Goal: Information Seeking & Learning: Check status

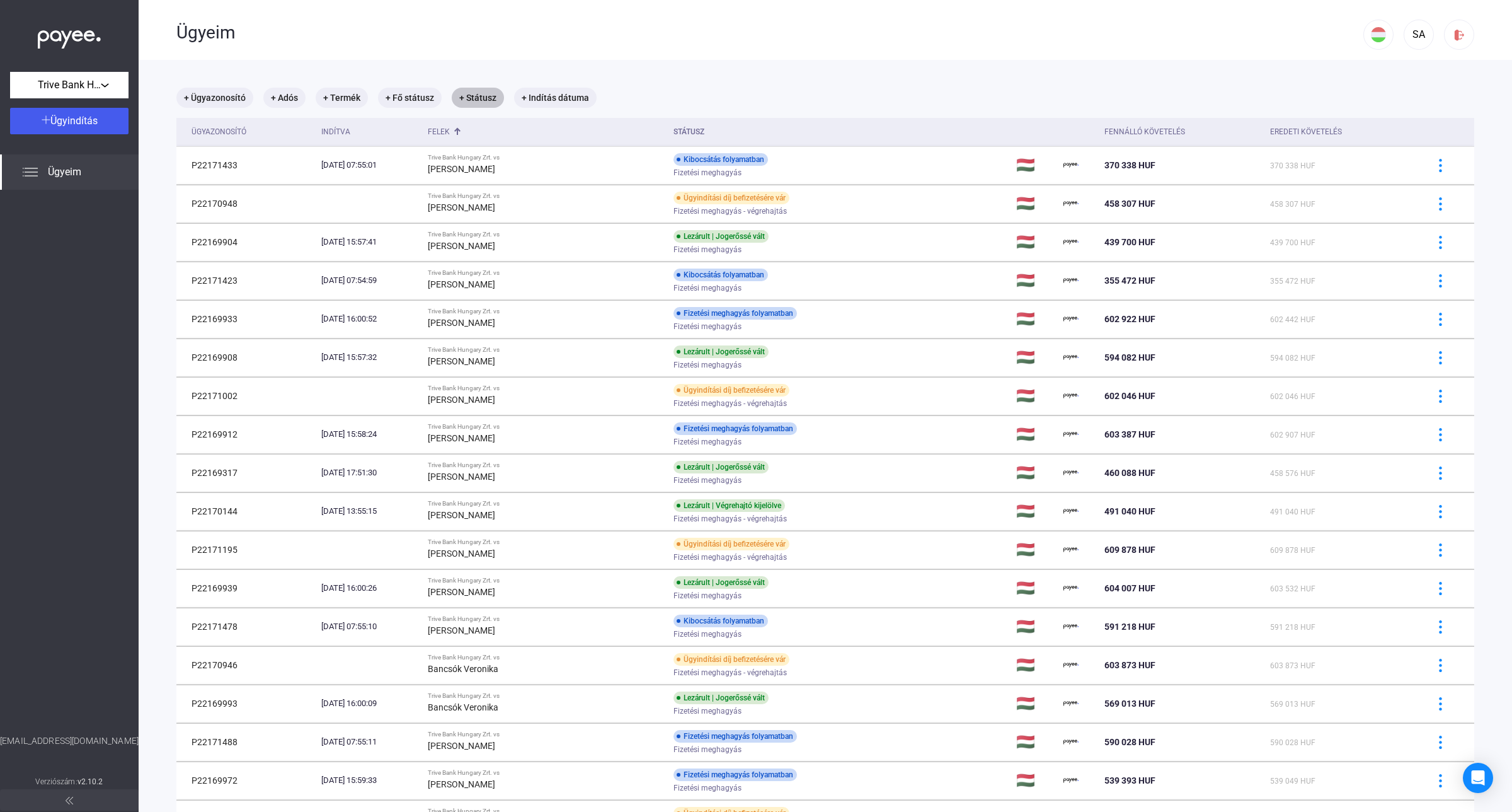
click at [482, 89] on mat-chip "+ Státusz" at bounding box center [478, 97] width 52 height 20
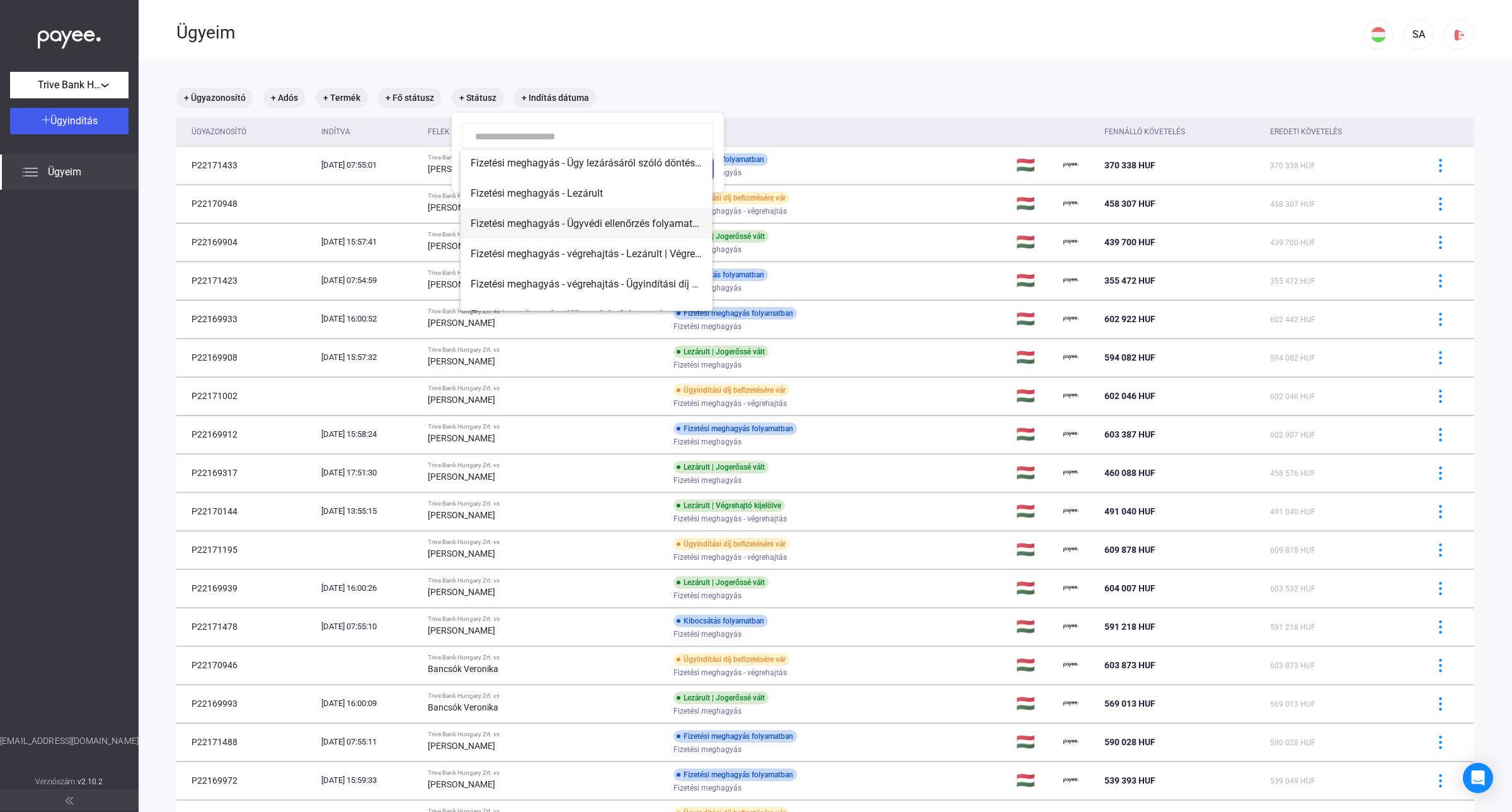
scroll to position [141, 0]
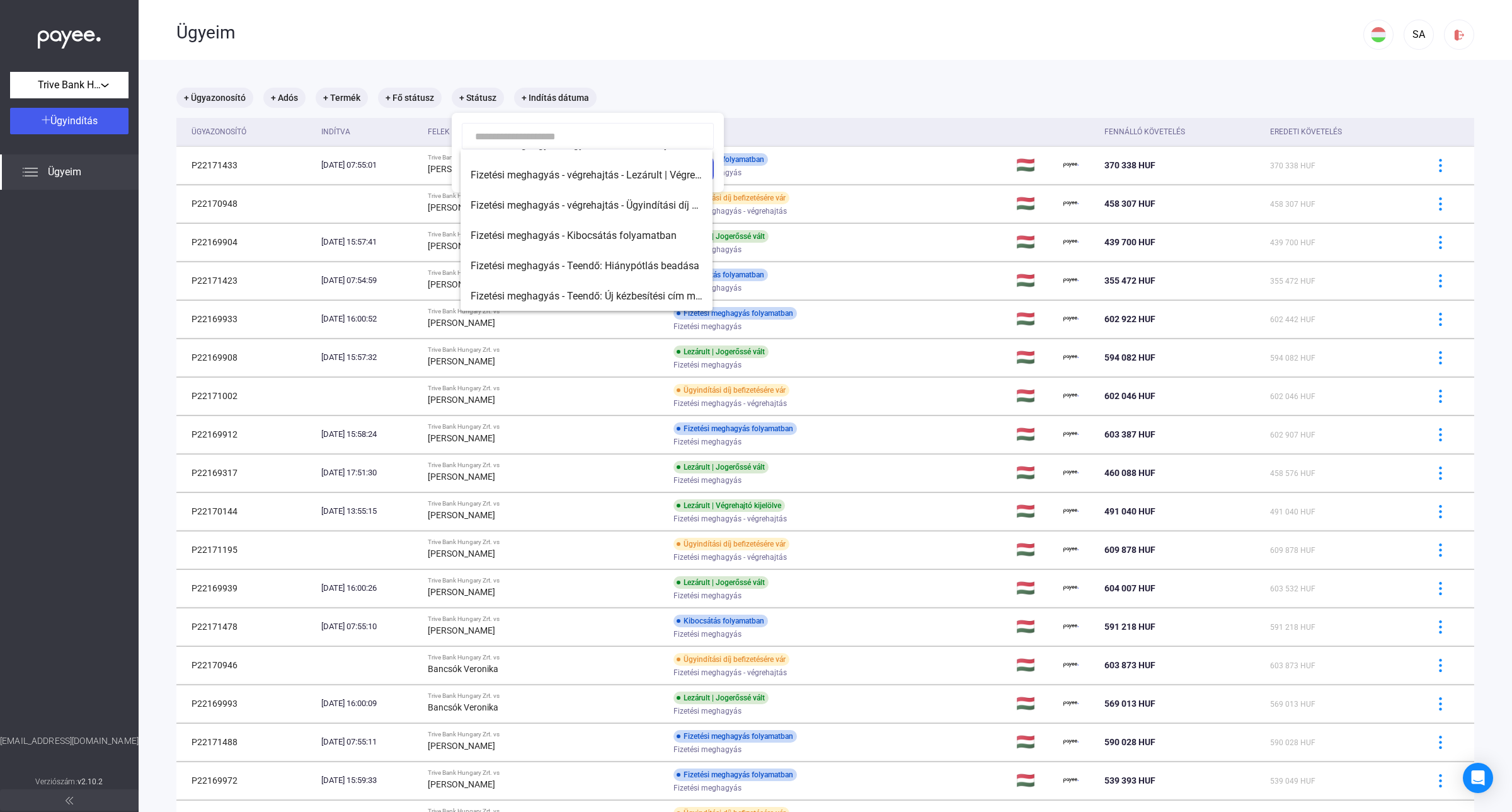
click at [725, 73] on div at bounding box center [756, 406] width 1512 height 812
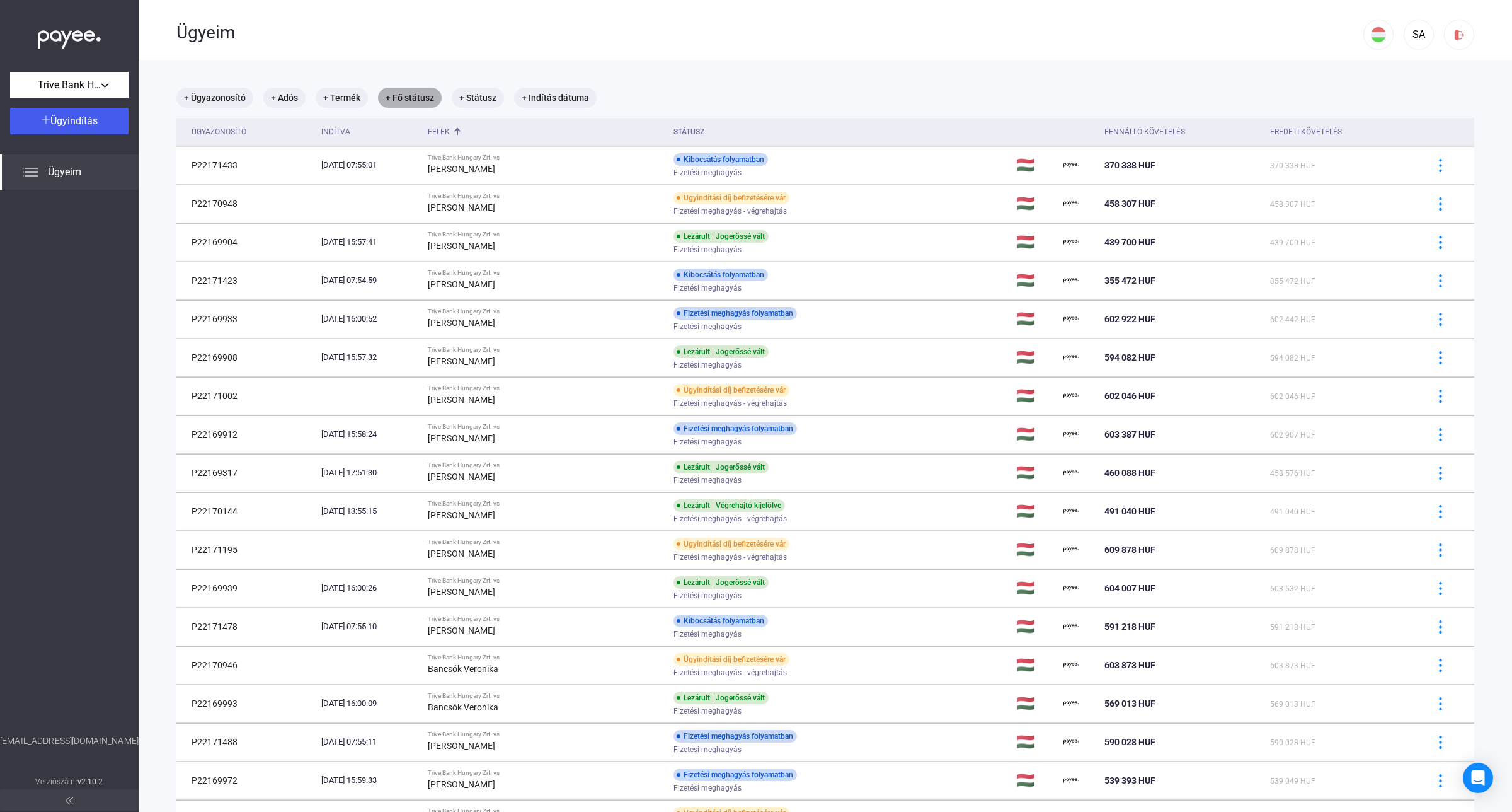
click at [407, 95] on mat-chip "+ Fő státusz" at bounding box center [410, 97] width 64 height 20
click at [480, 138] on div "Válassz..." at bounding box center [441, 136] width 81 height 15
click at [603, 45] on div at bounding box center [756, 406] width 1512 height 812
click at [487, 92] on div at bounding box center [756, 406] width 1512 height 812
click at [487, 92] on mat-chip "+ Státusz" at bounding box center [478, 97] width 52 height 20
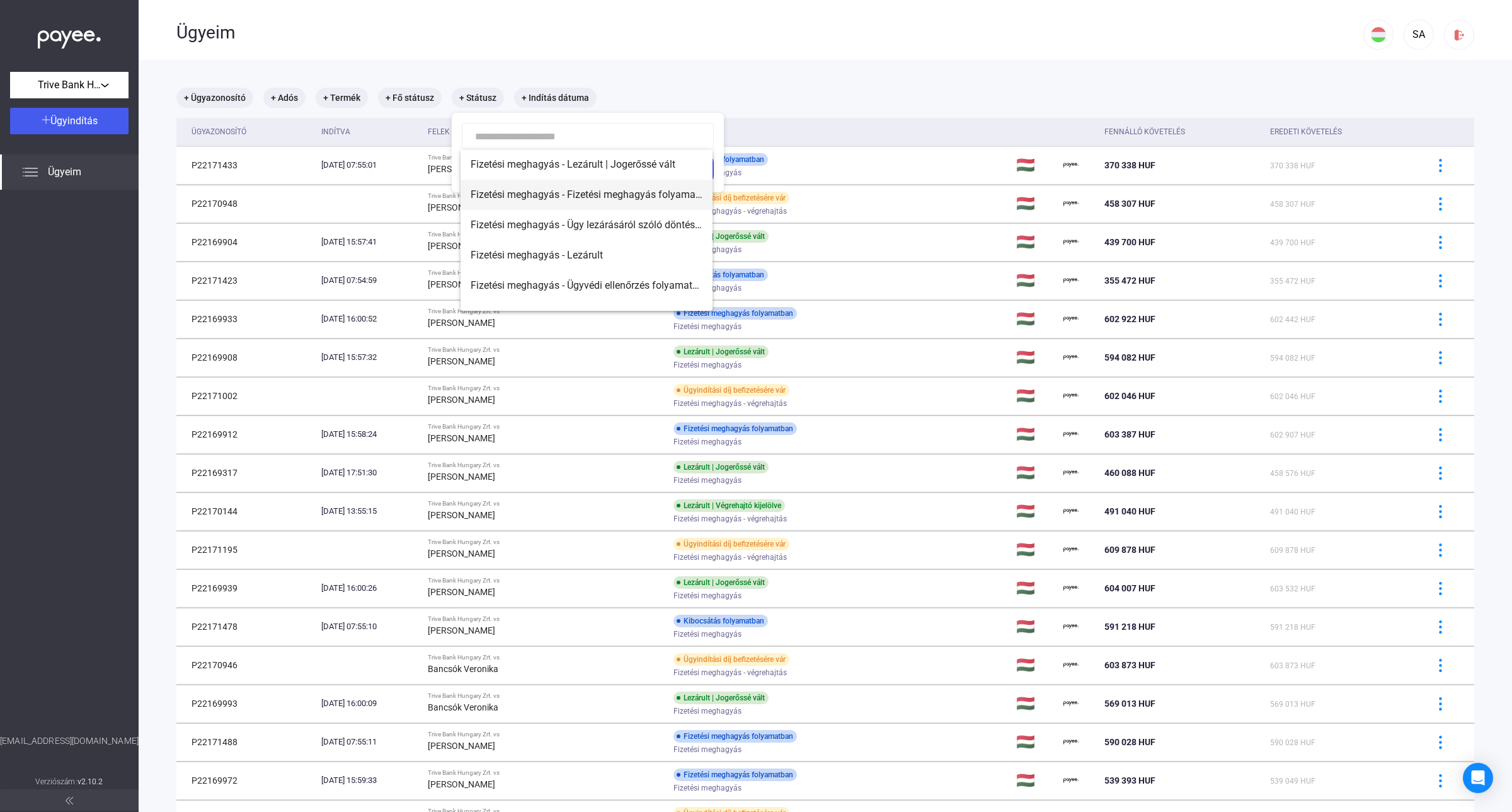
click at [557, 200] on span "Fizetési meghagyás - Fizetési meghagyás folyamatban" at bounding box center [587, 194] width 232 height 15
type input "**********"
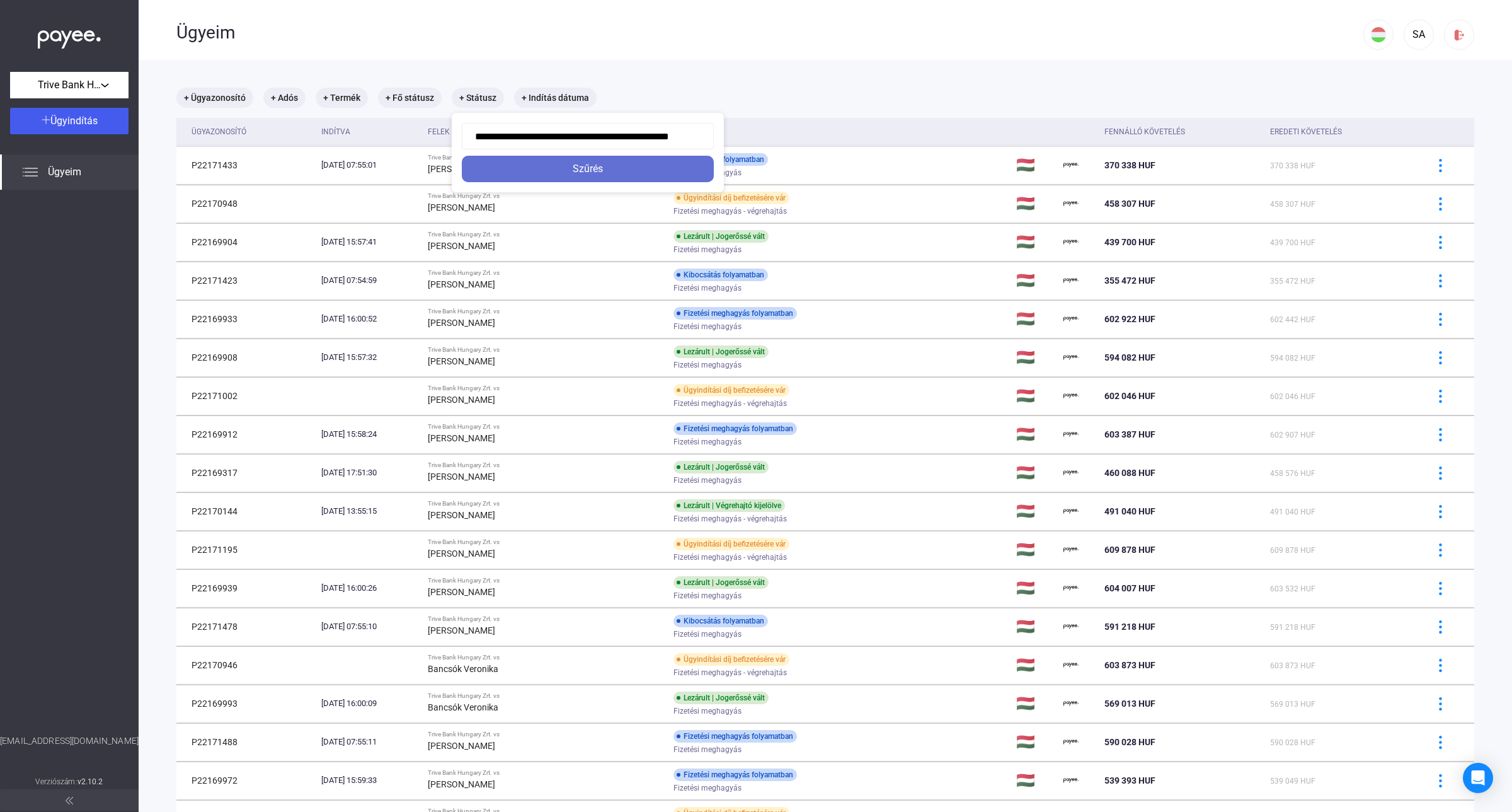
click at [574, 174] on div "Szűrés" at bounding box center [588, 169] width 245 height 15
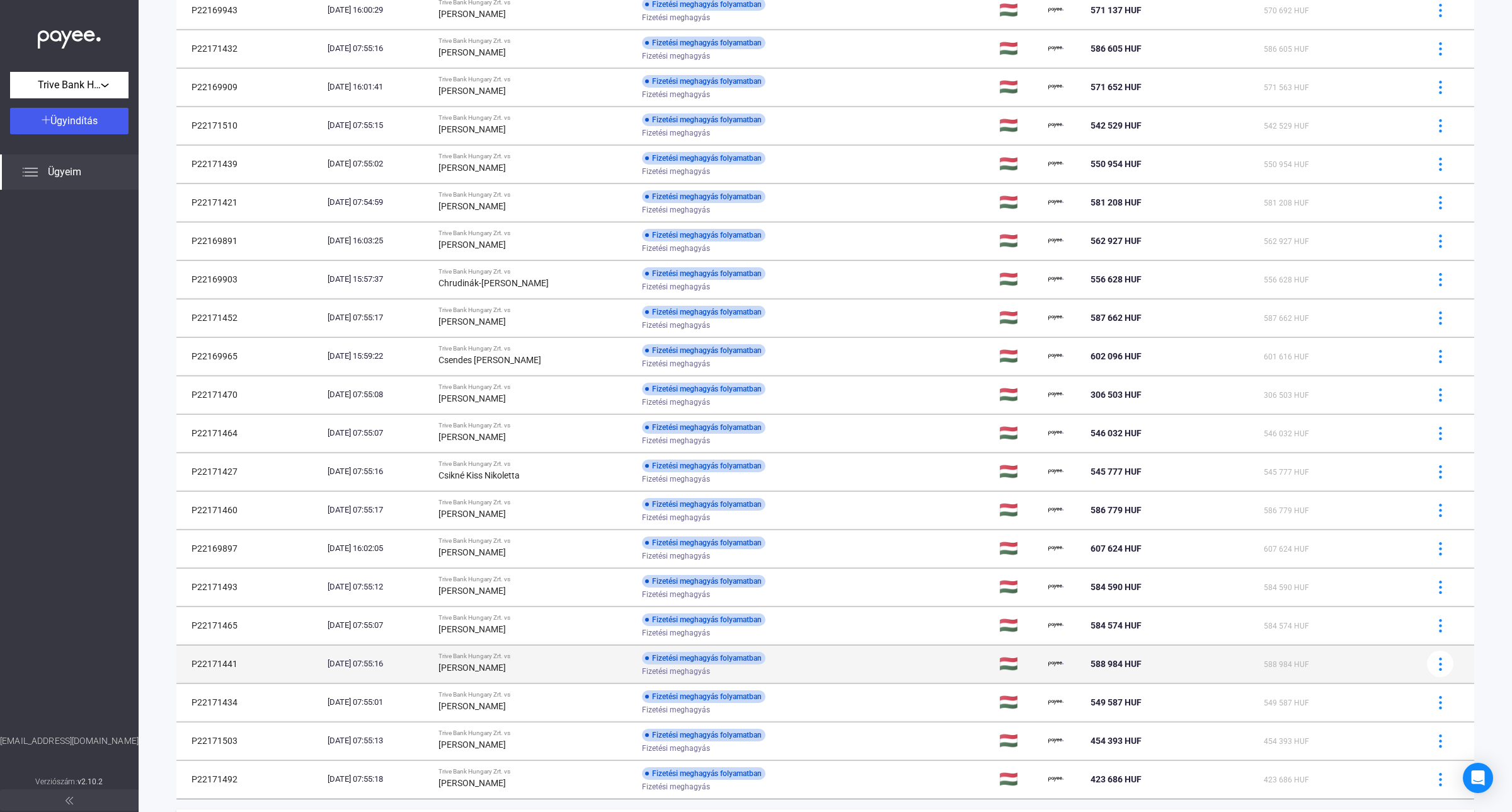
scroll to position [389, 0]
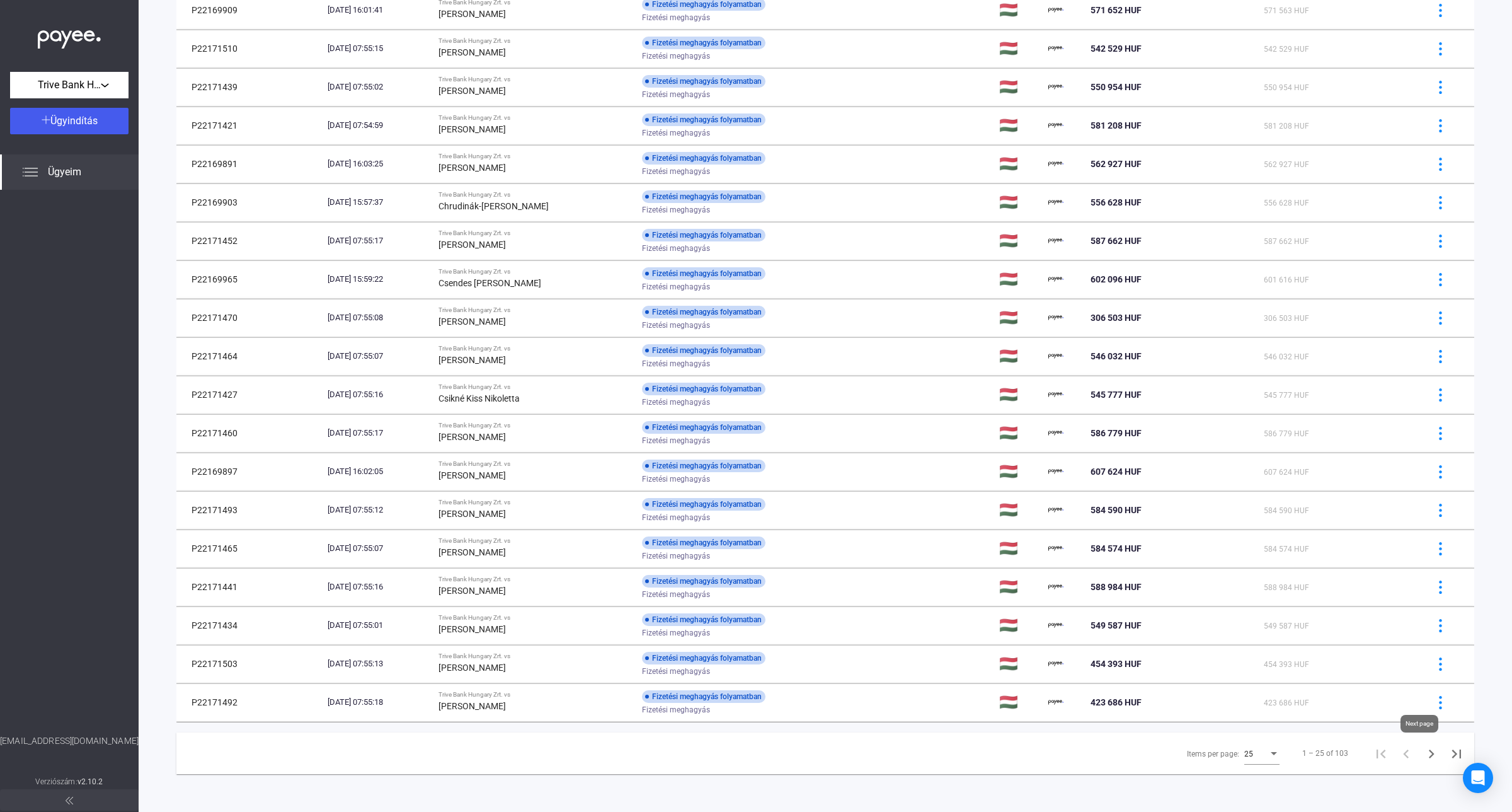
click at [1423, 757] on icon "Next page" at bounding box center [1431, 754] width 18 height 18
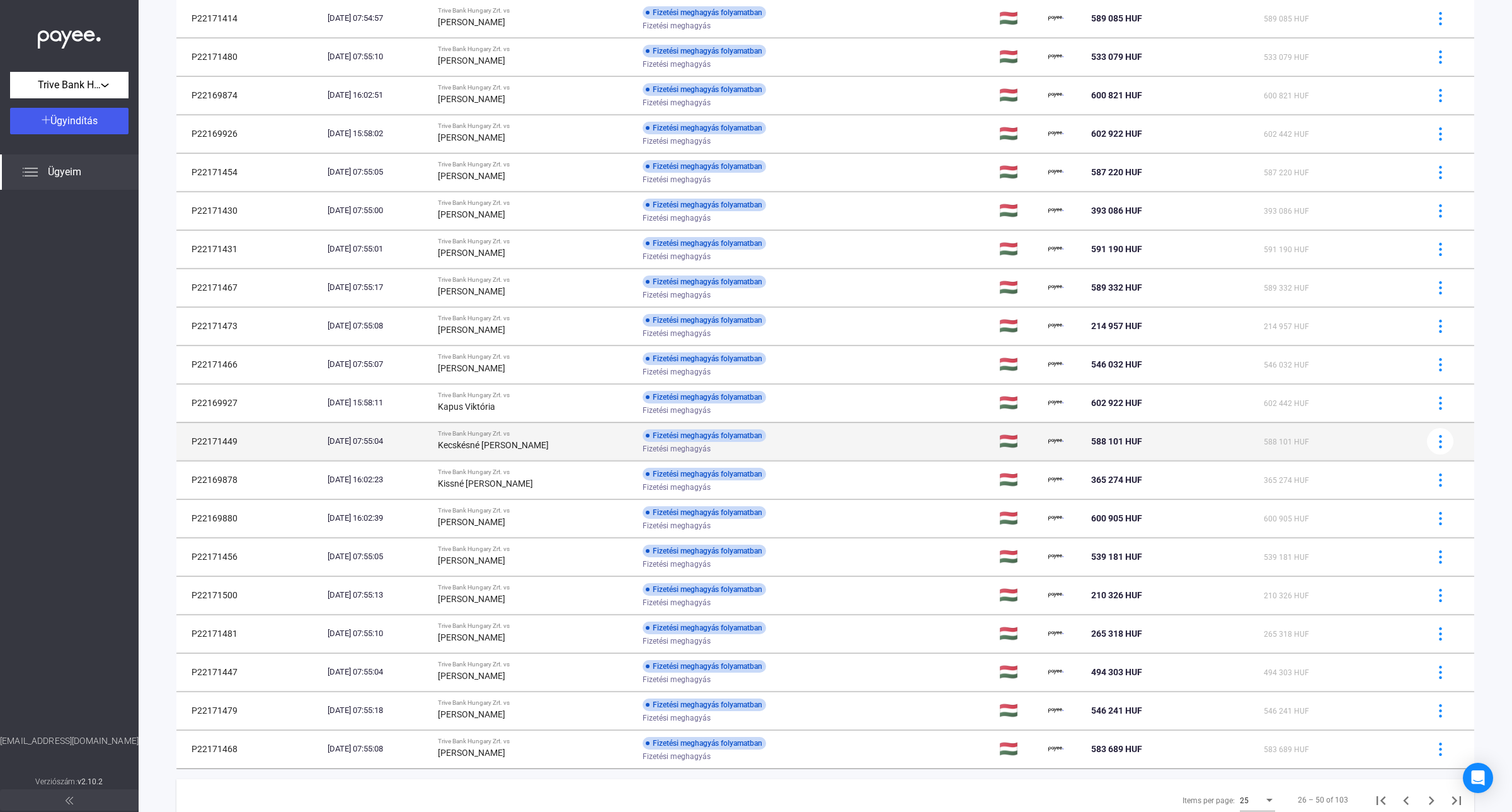
scroll to position [389, 0]
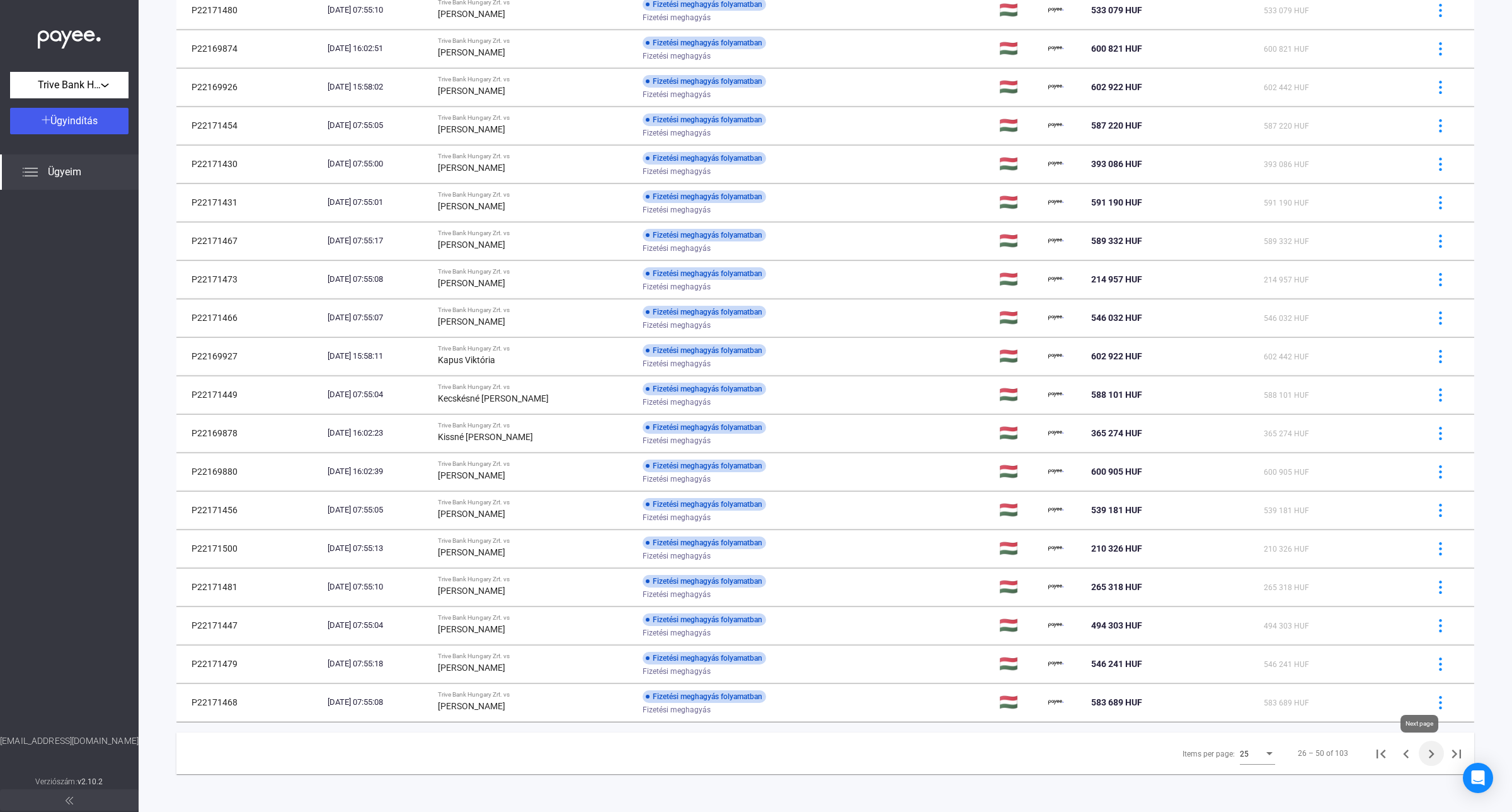
click at [1425, 757] on icon "Next page" at bounding box center [1431, 754] width 18 height 18
click at [1423, 752] on icon "Next page" at bounding box center [1431, 754] width 18 height 18
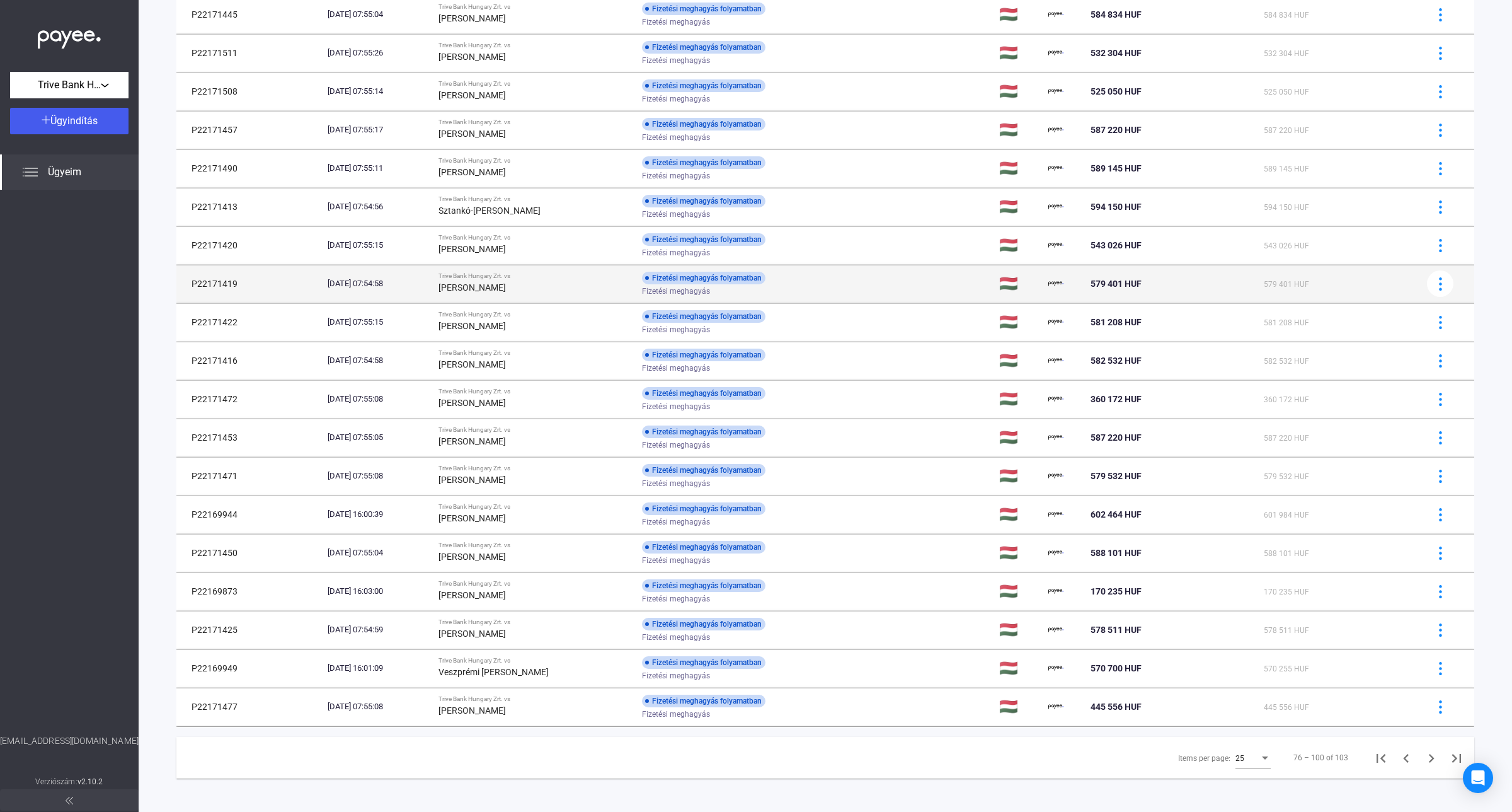
scroll to position [389, 0]
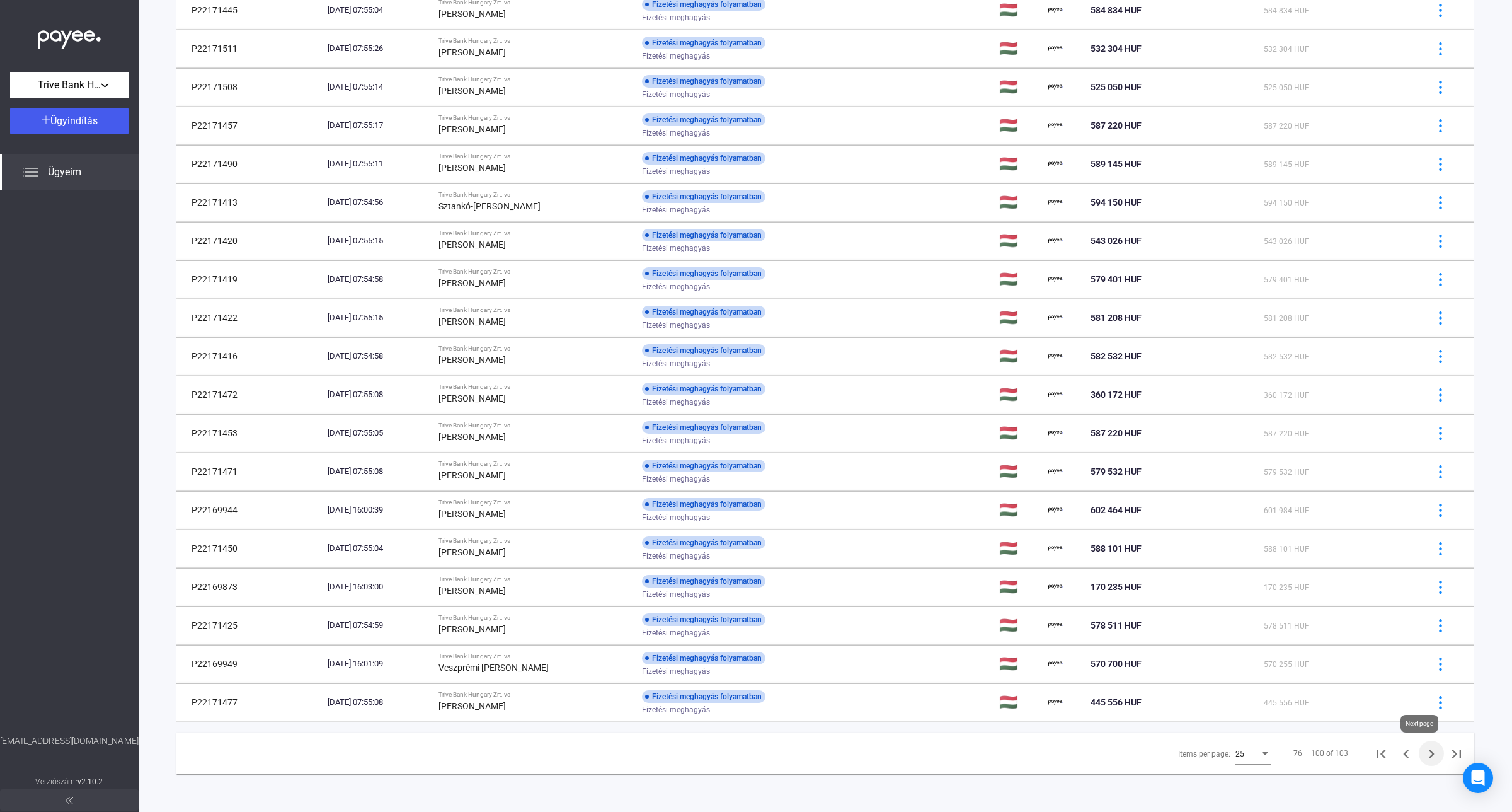
click at [1423, 757] on icon "Next page" at bounding box center [1431, 754] width 18 height 18
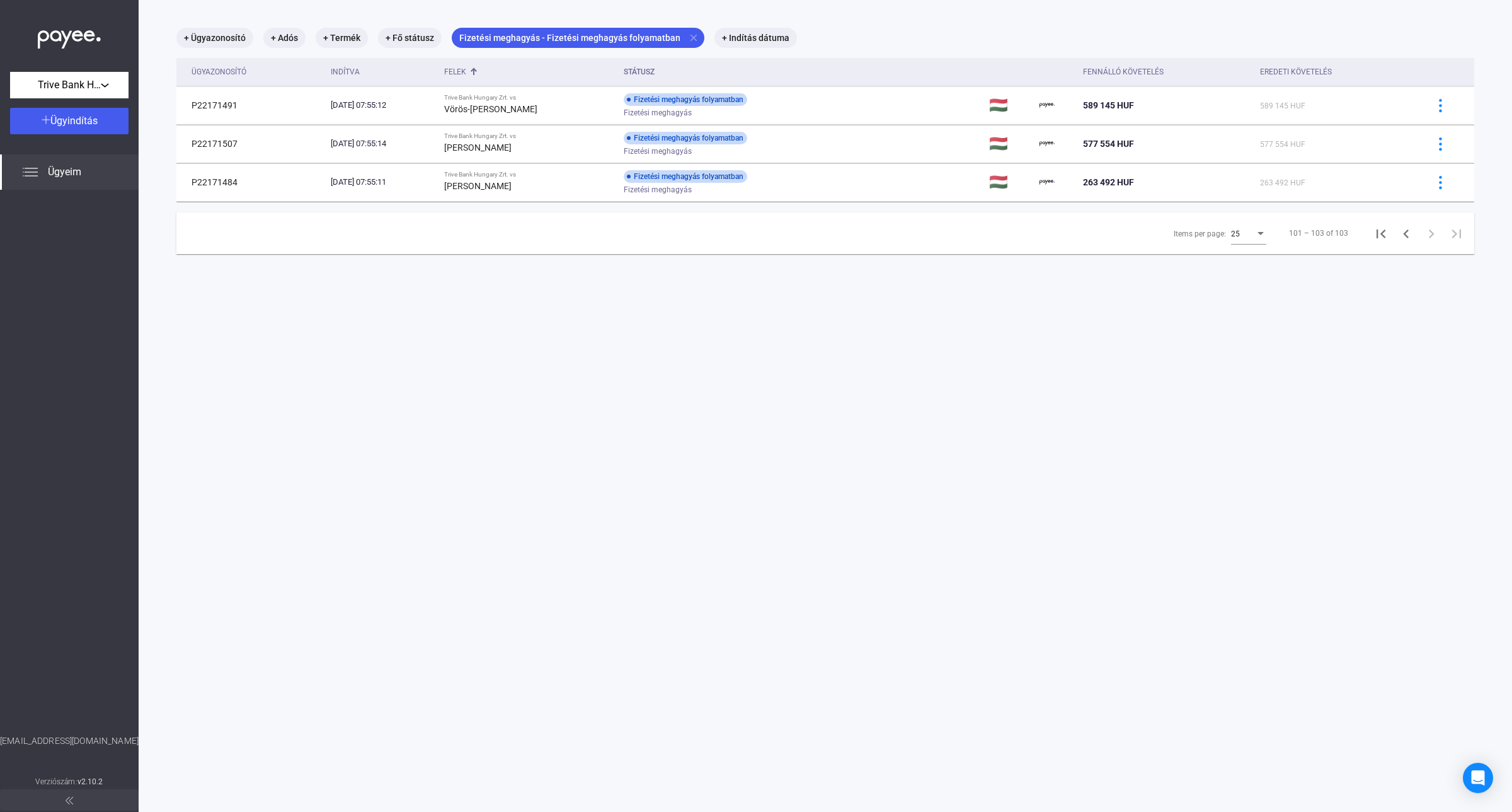
drag, startPoint x: 1127, startPoint y: 624, endPoint x: 1123, endPoint y: 630, distance: 7.2
click at [1123, 630] on main "+ Ügyazonosító + Adós + Termék + Fő státusz Fizetési meghagyás - Fizetési megha…" at bounding box center [825, 406] width 1374 height 812
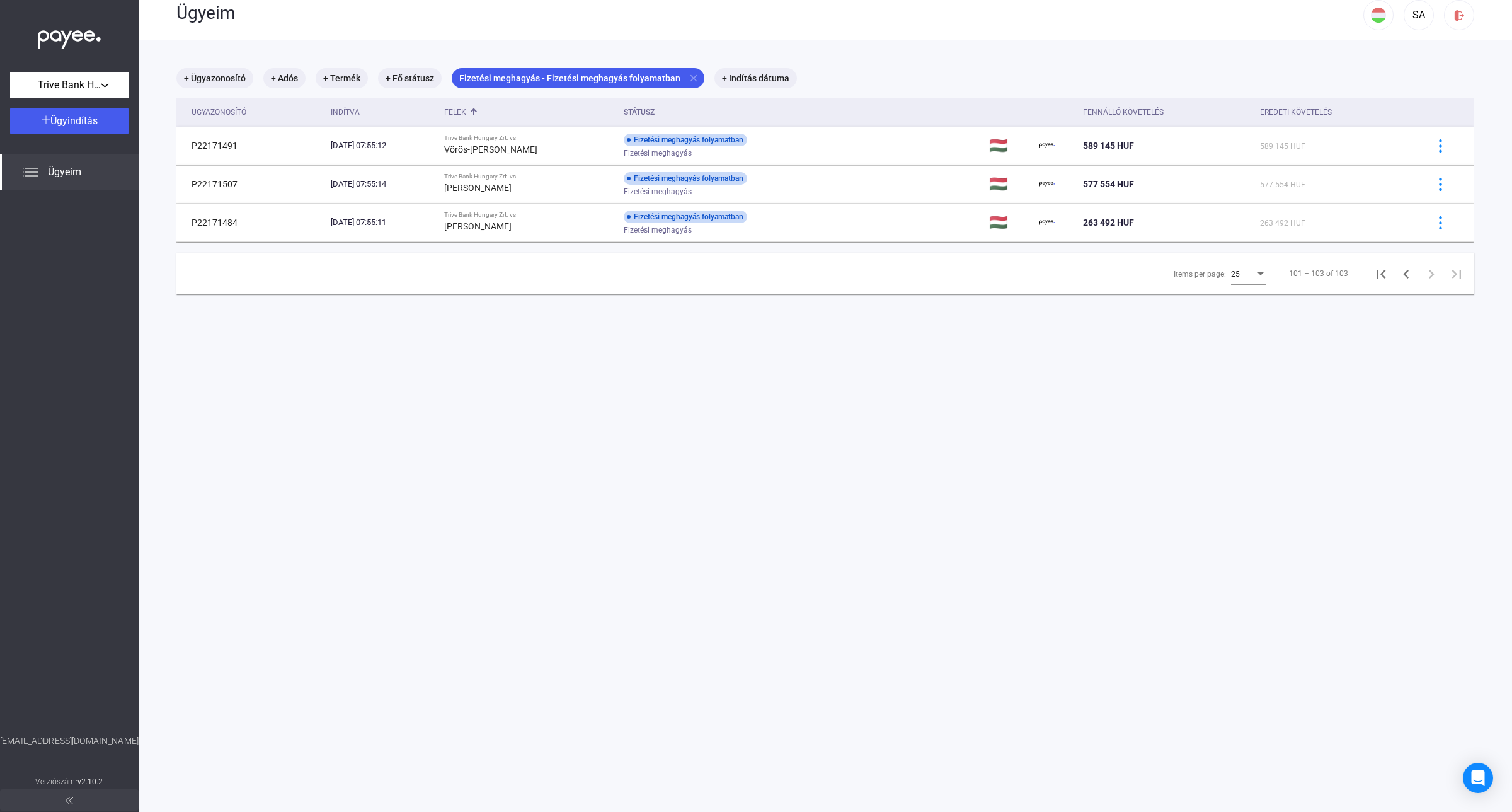
scroll to position [0, 0]
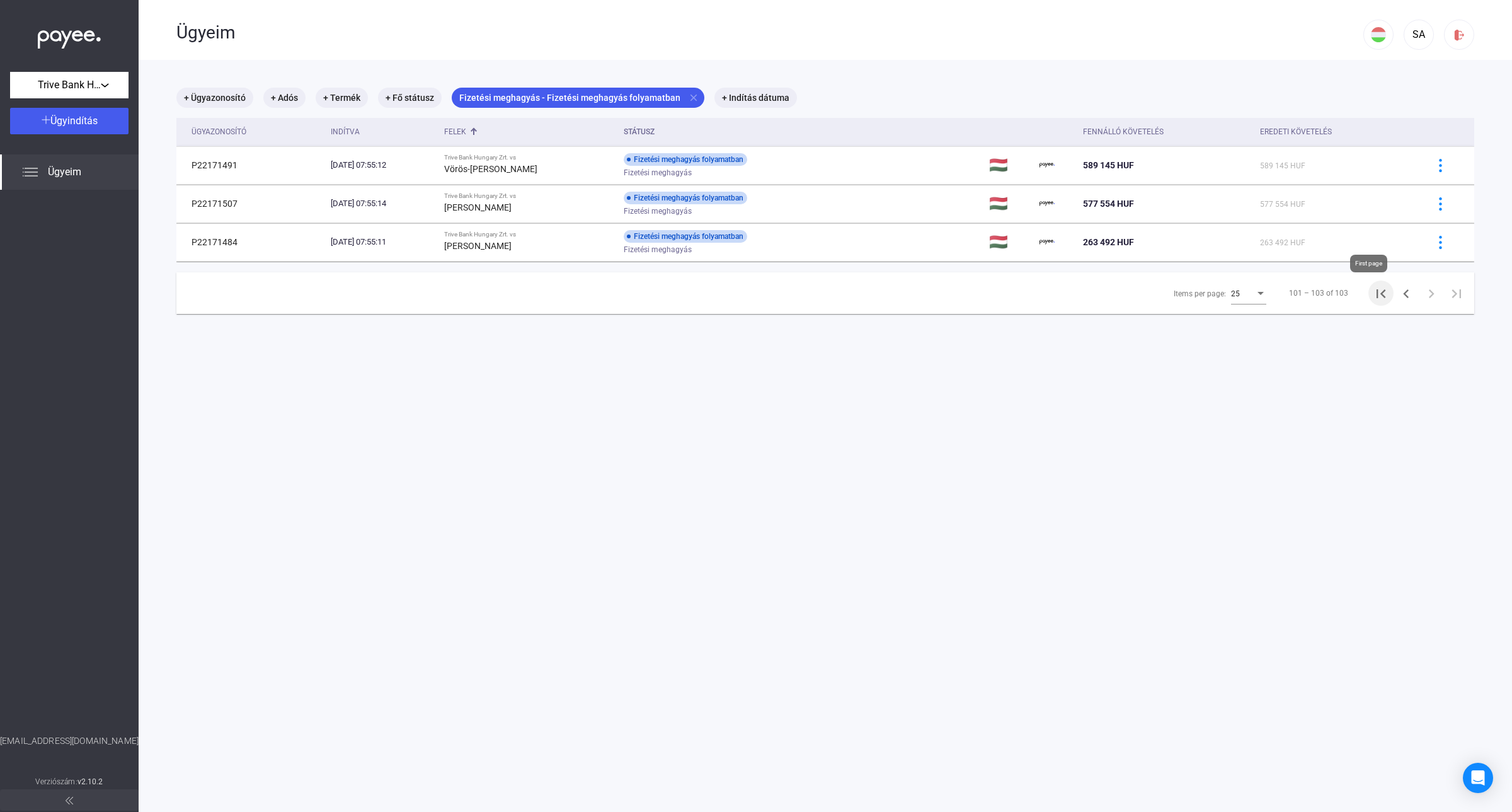
click at [1377, 297] on icon "First page" at bounding box center [1381, 294] width 9 height 9
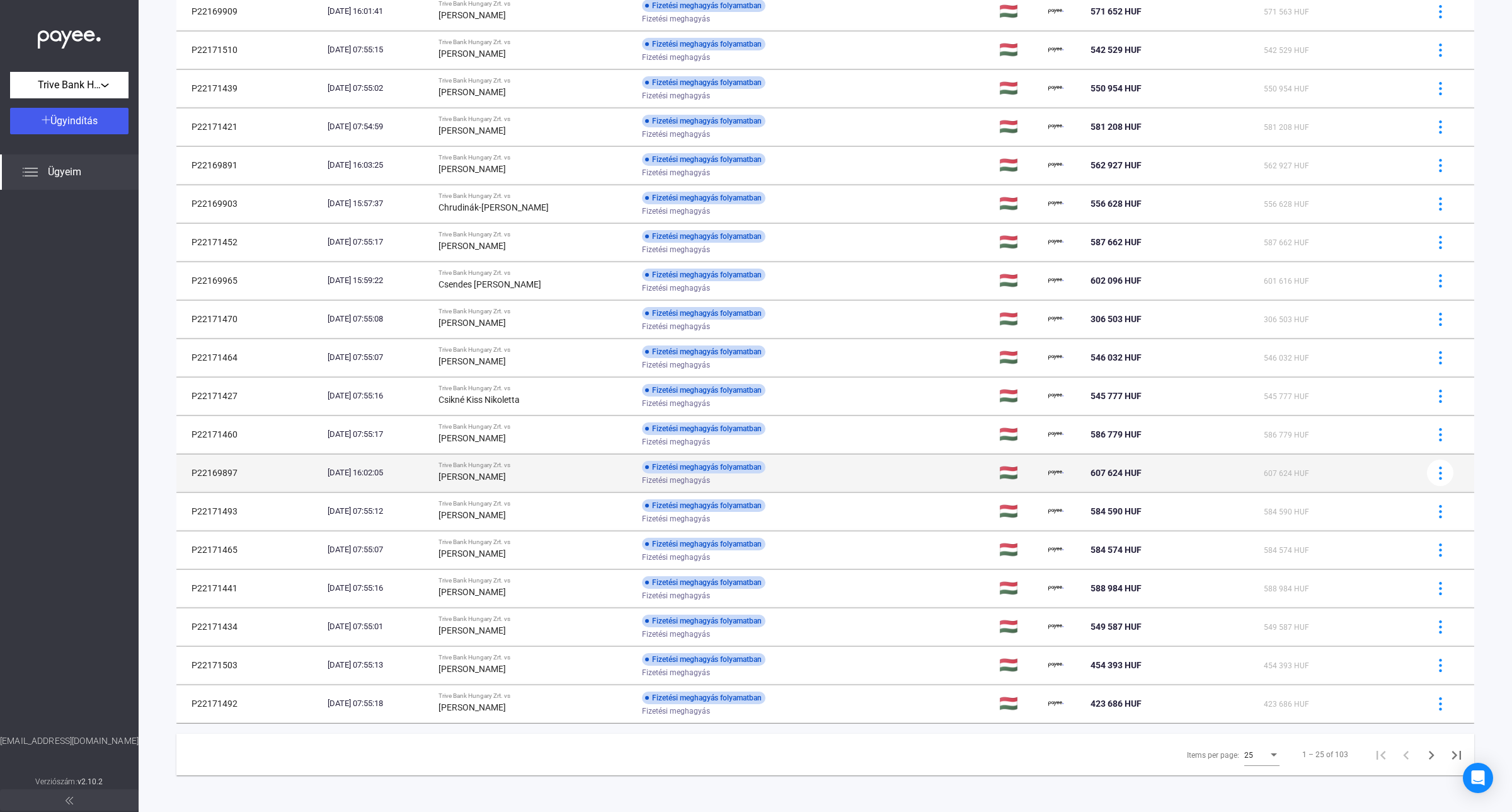
scroll to position [389, 0]
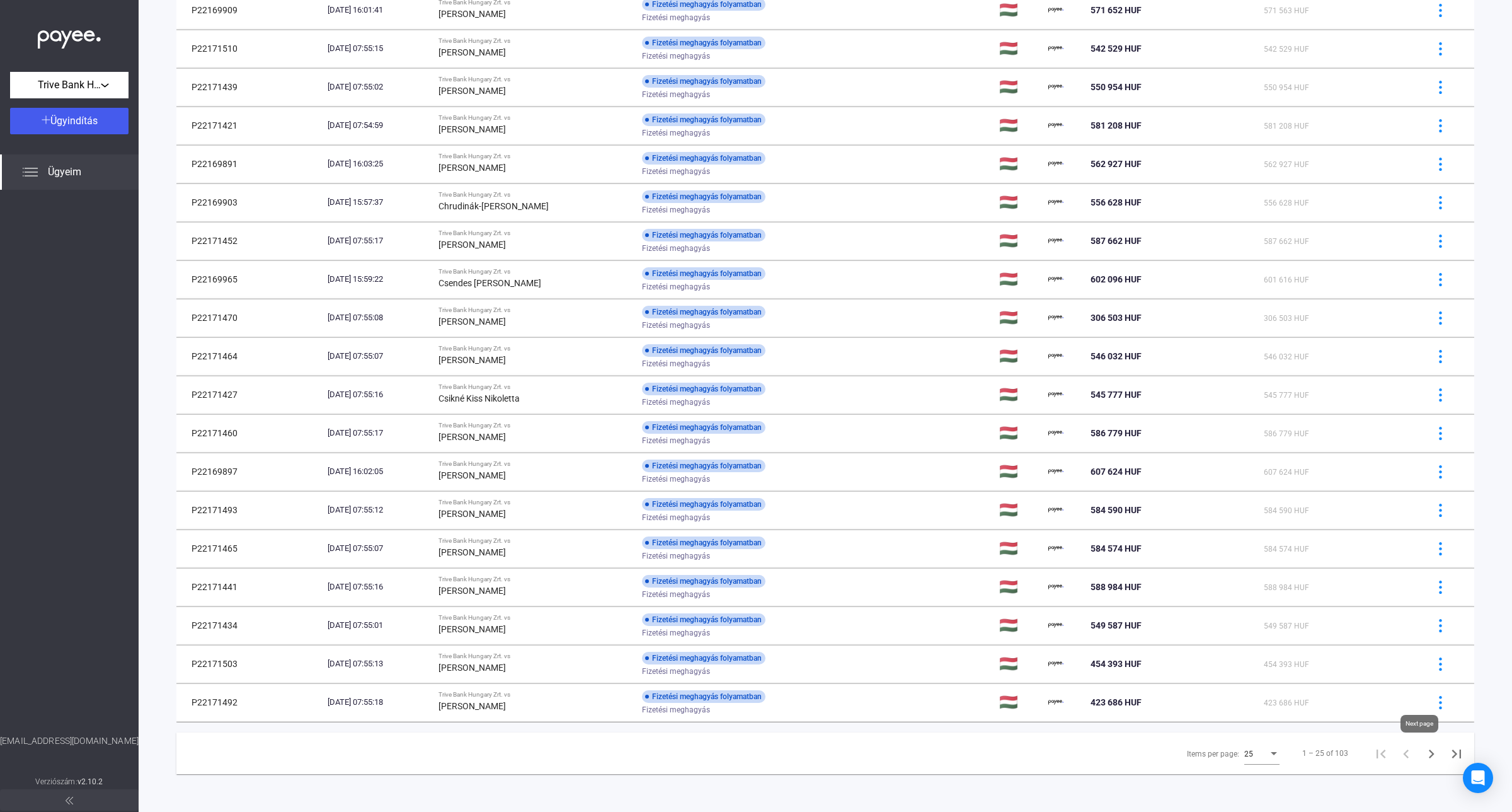
click at [1423, 757] on icon "Next page" at bounding box center [1431, 754] width 18 height 18
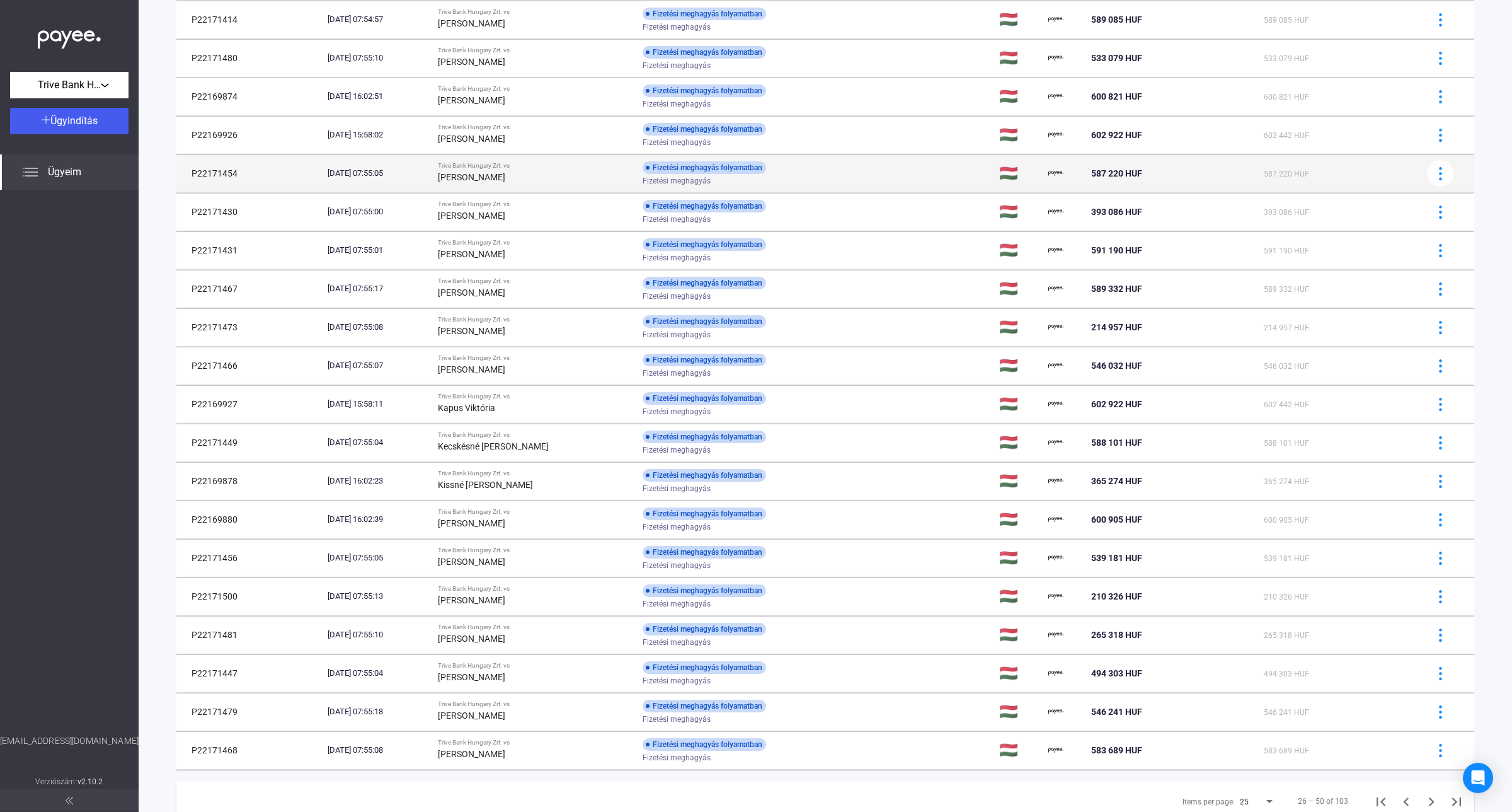
scroll to position [375, 0]
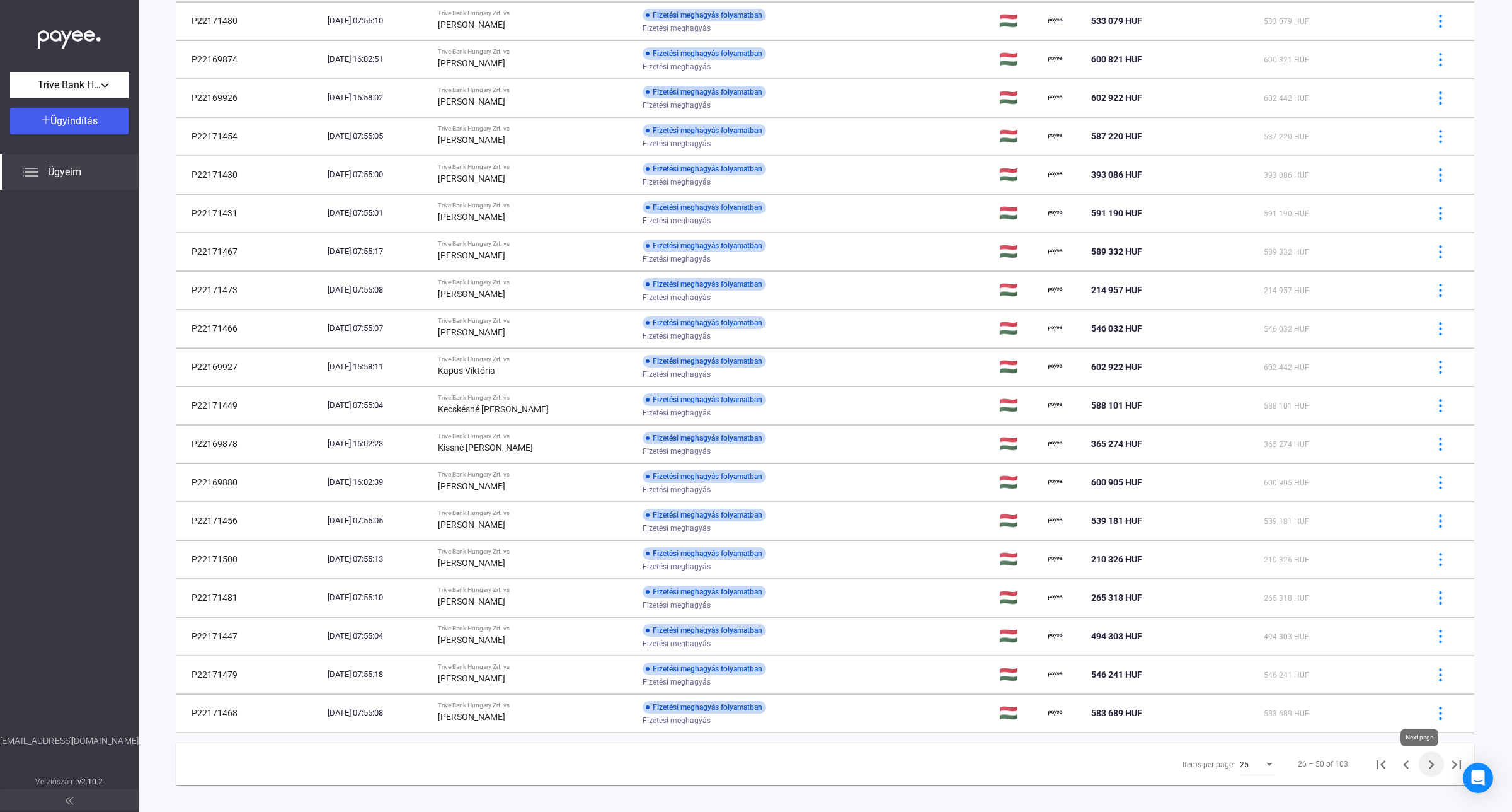
click at [1423, 774] on icon "Next page" at bounding box center [1431, 765] width 18 height 18
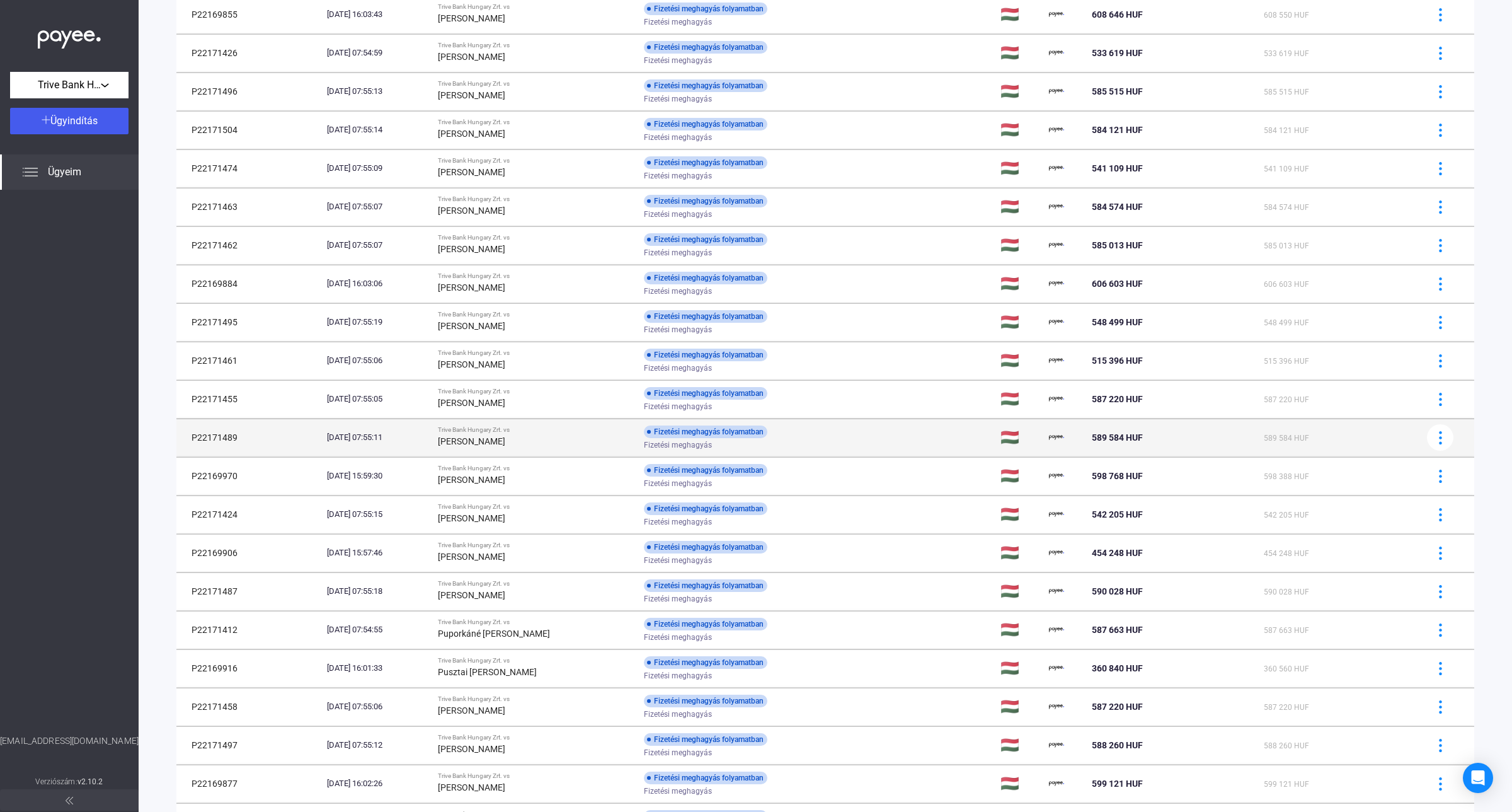
scroll to position [237, 0]
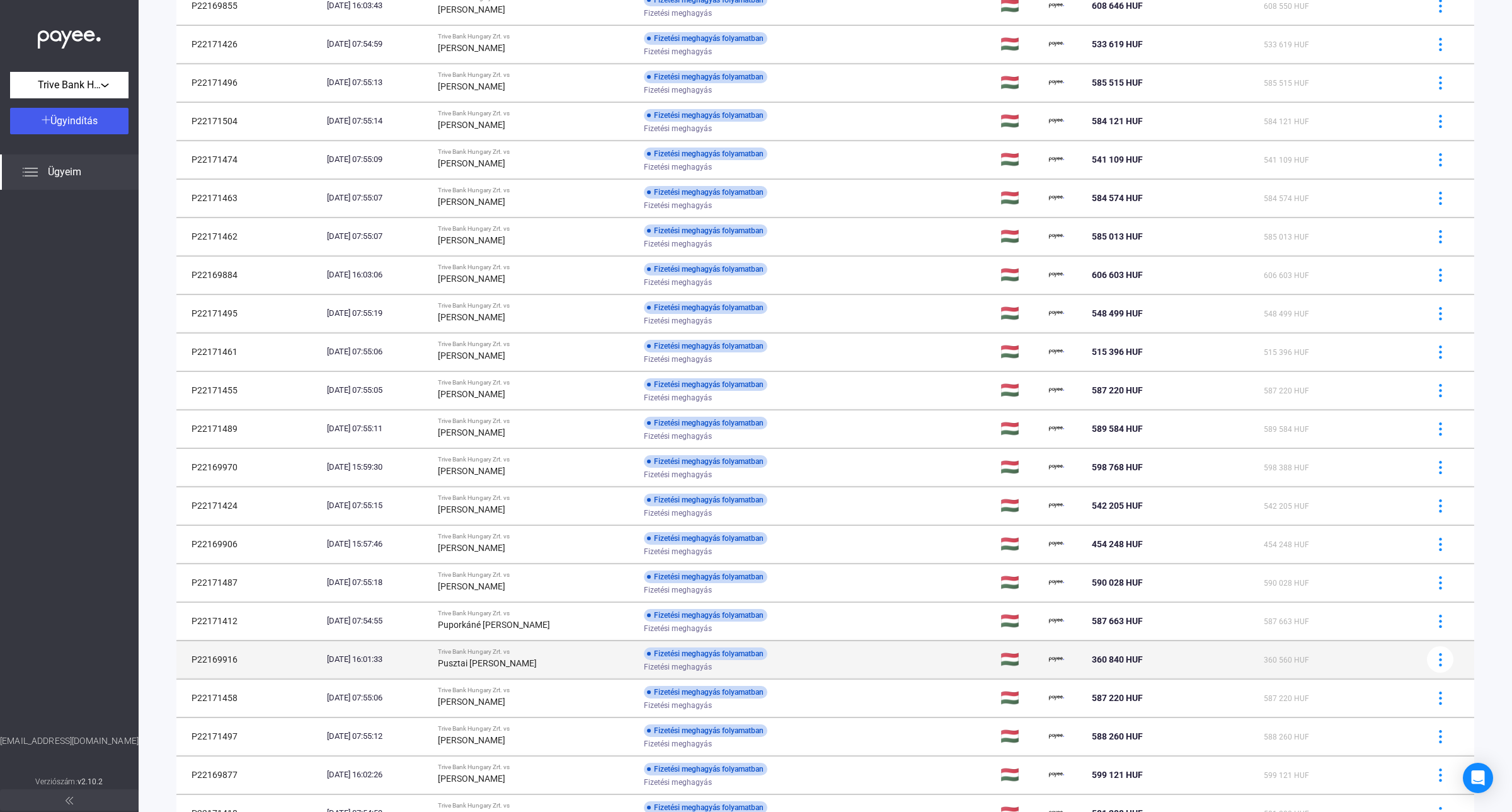
click at [620, 655] on div "Trive Bank Hungary Zrt. vs" at bounding box center [535, 652] width 196 height 7
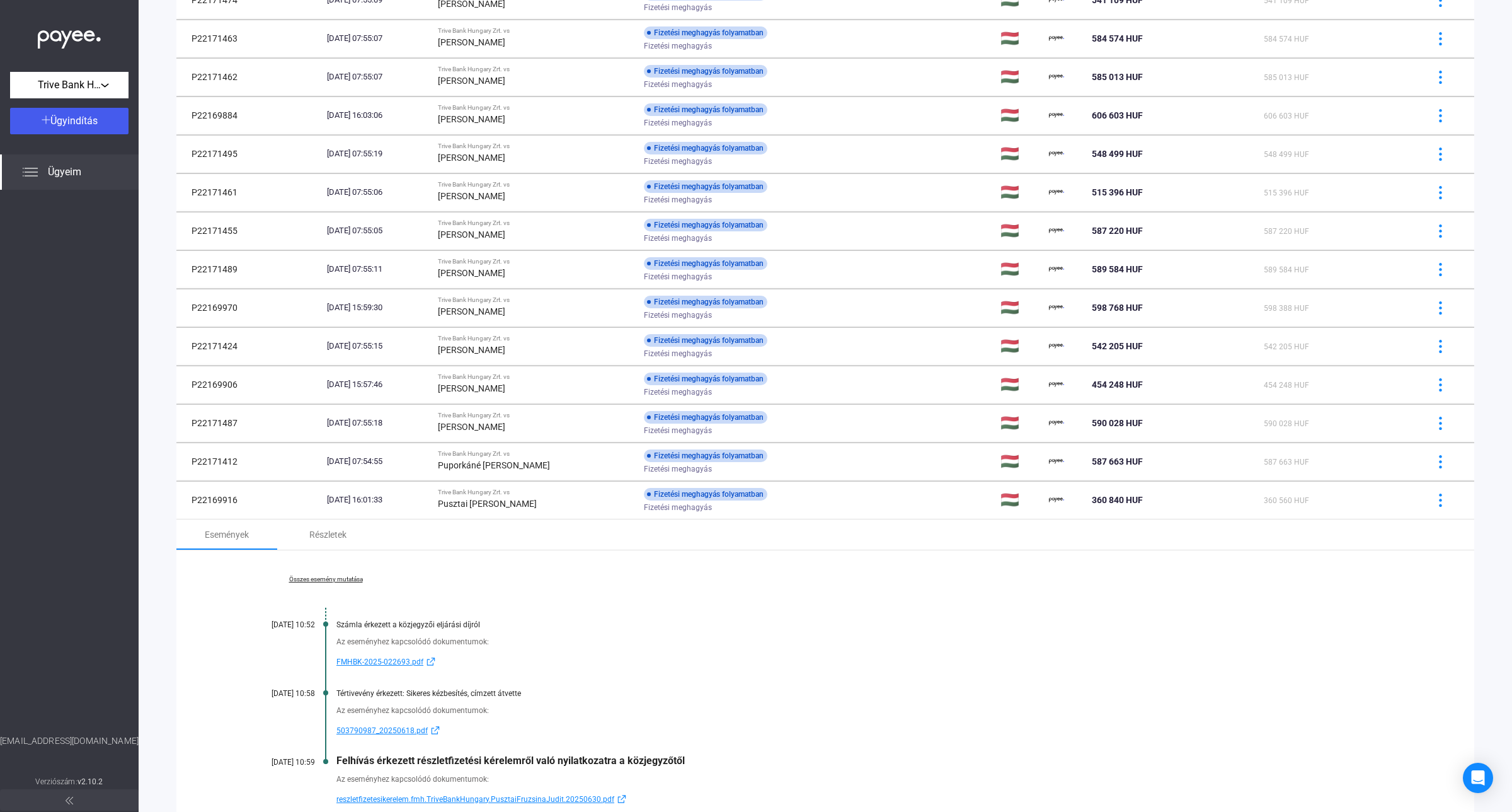
scroll to position [552, 0]
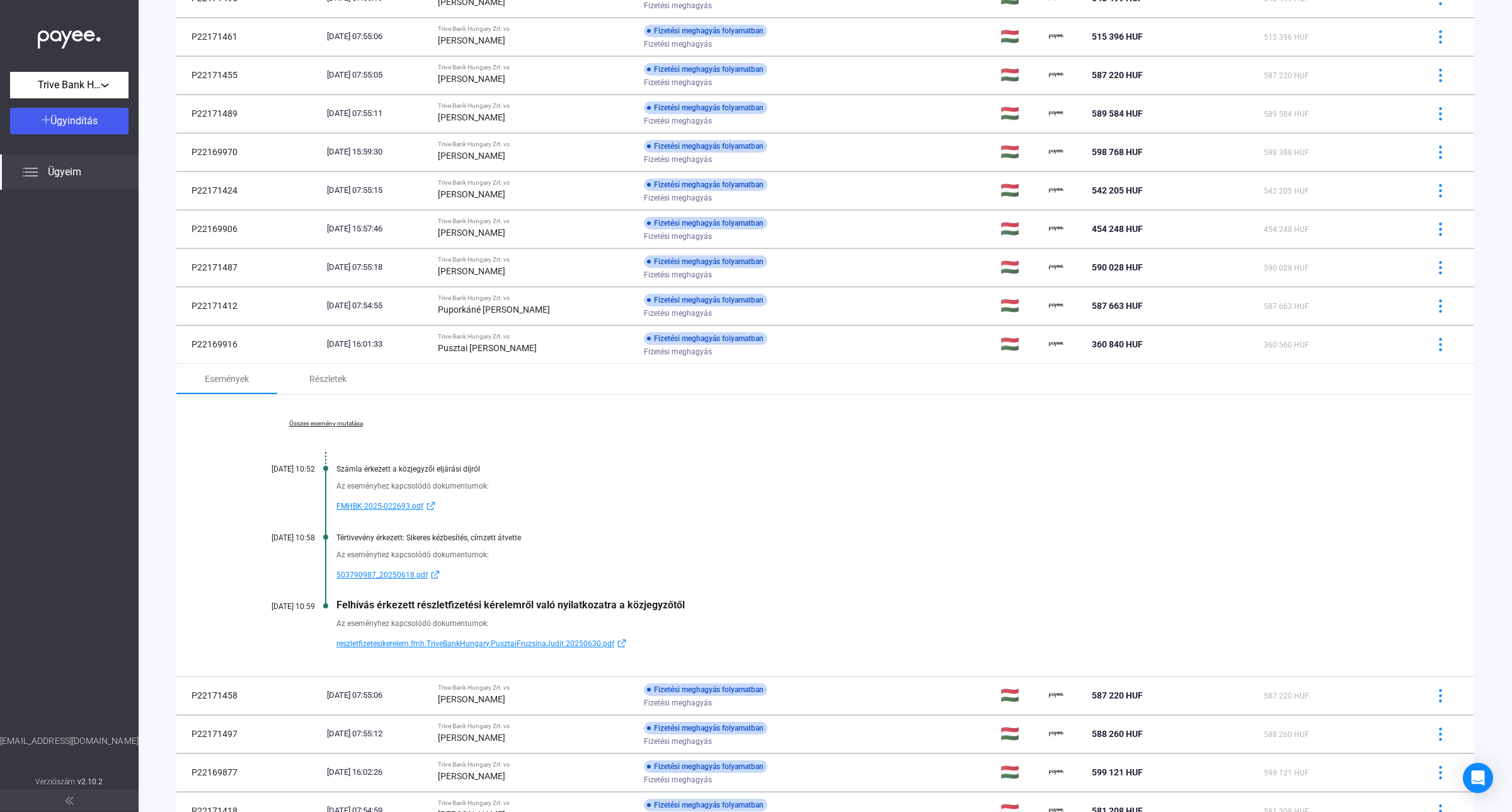
click at [471, 646] on span "reszletfizetesikerelem.fmh.TriveBankHungary.PusztaiFruzsinaJudit.20250630.pdf" at bounding box center [475, 643] width 278 height 15
click at [344, 417] on div "Összes esemény mutatása [DATE] 10:52 Számla érkezett a közjegyzői eljárási díjr…" at bounding box center [825, 535] width 1298 height 282
click at [344, 426] on link "Összes esemény mutatása" at bounding box center [325, 424] width 172 height 7
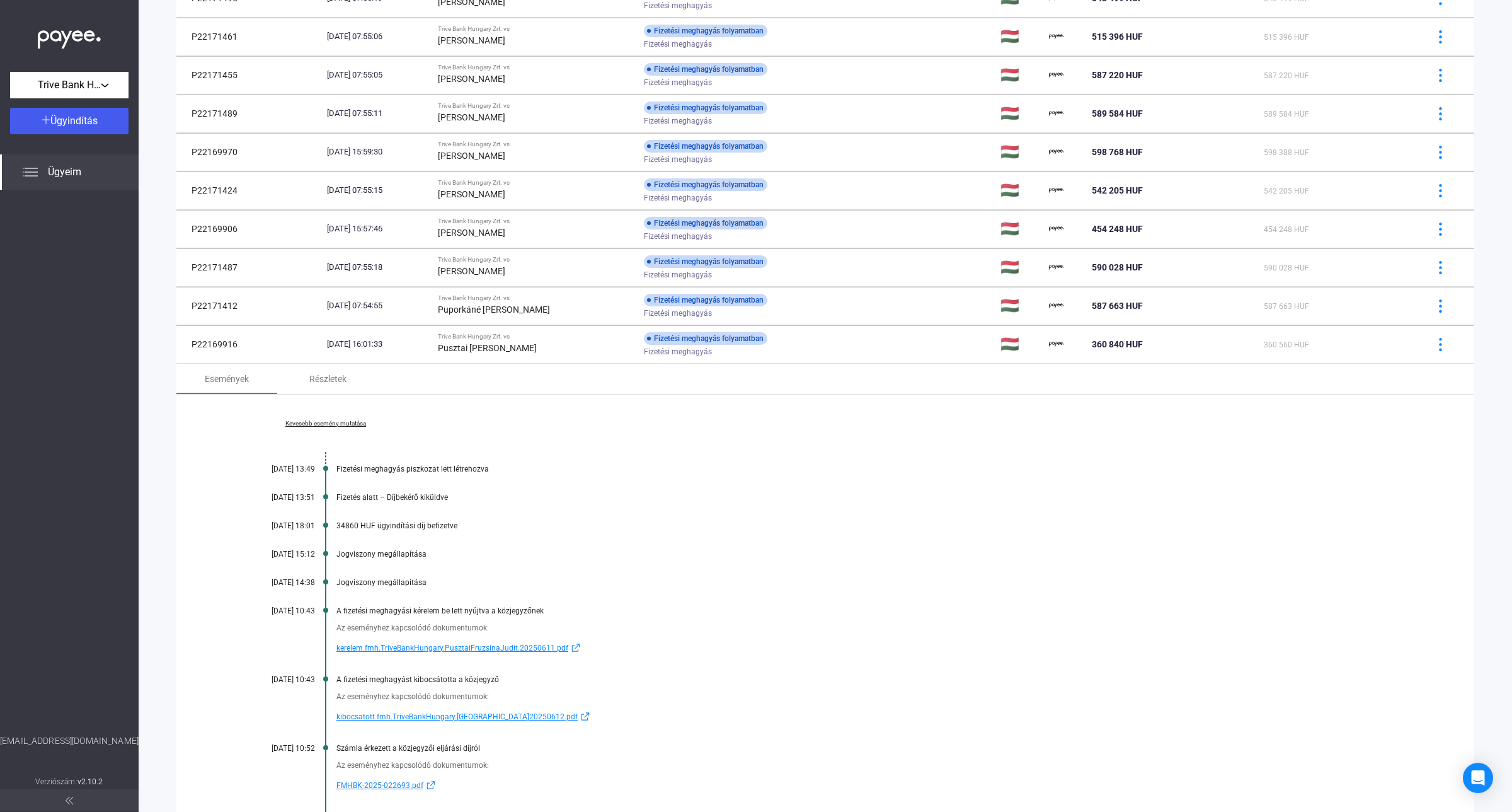
click at [526, 649] on span "kerelem.fmh.TriveBankHungary.PusztaiFruzsinaJudit.20250611.pdf" at bounding box center [452, 648] width 232 height 15
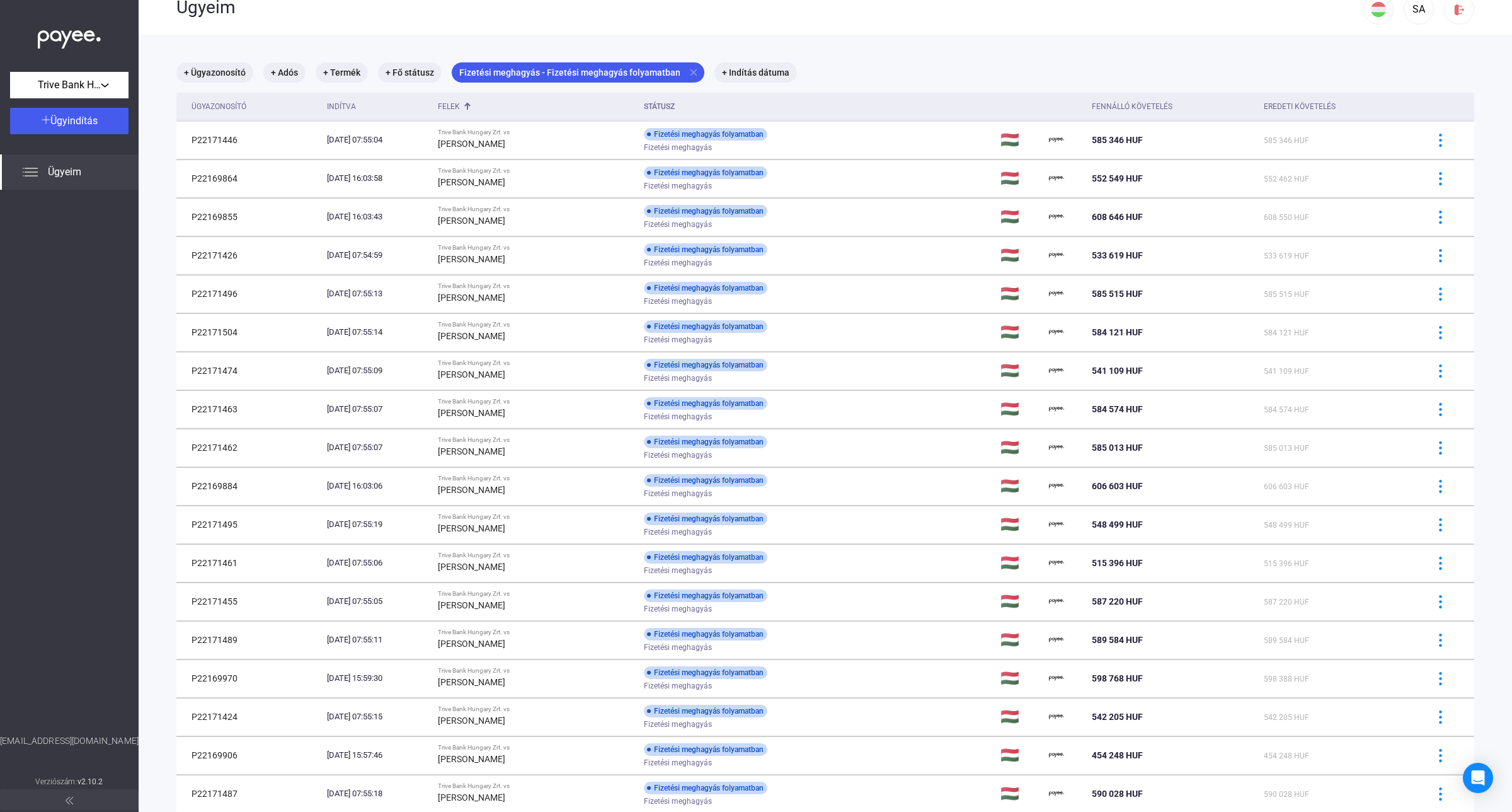
scroll to position [0, 0]
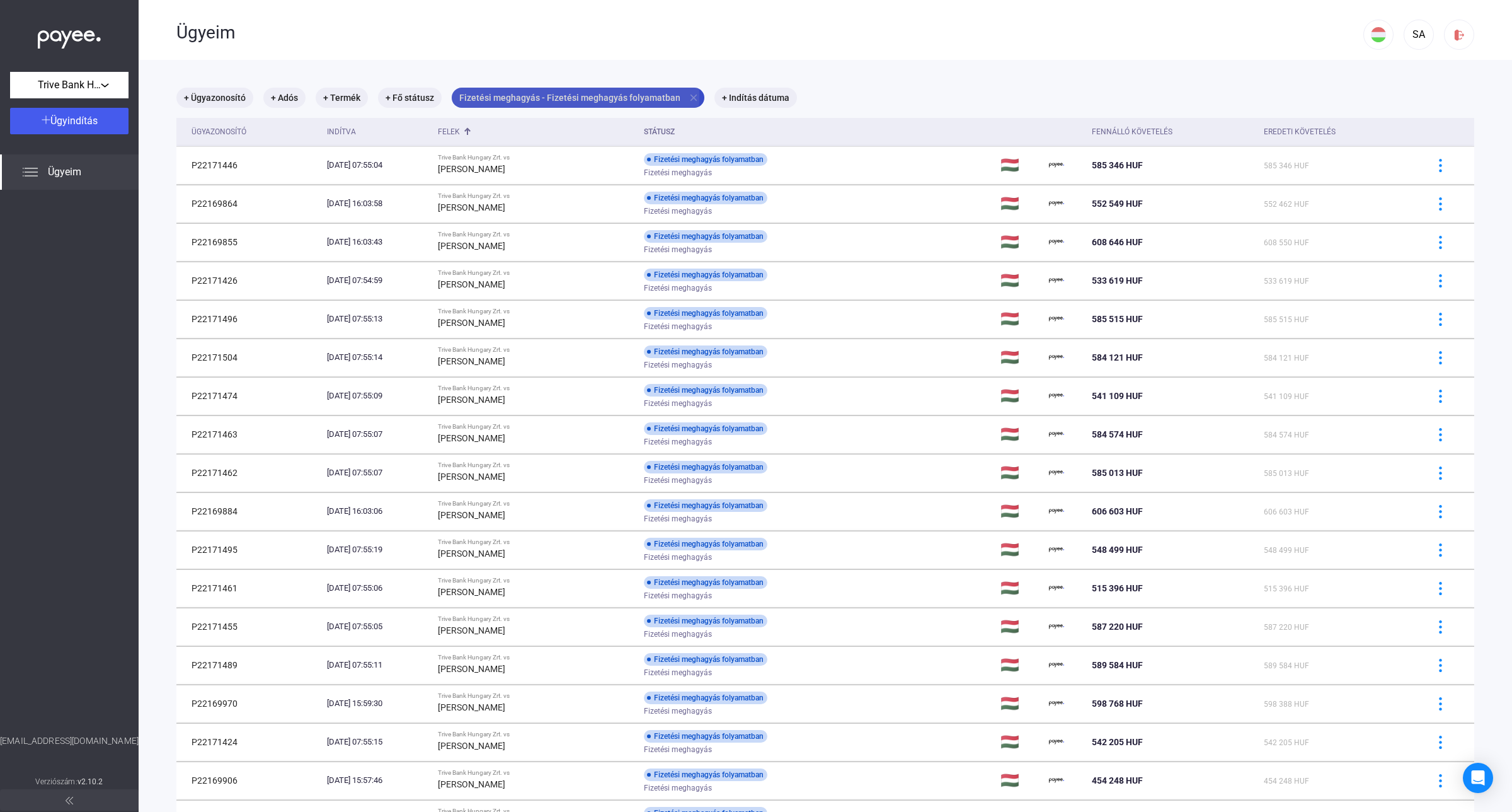
click at [504, 95] on mat-chip "Fizetési meghagyás - Fizetési meghagyás folyamatban close" at bounding box center [578, 97] width 253 height 20
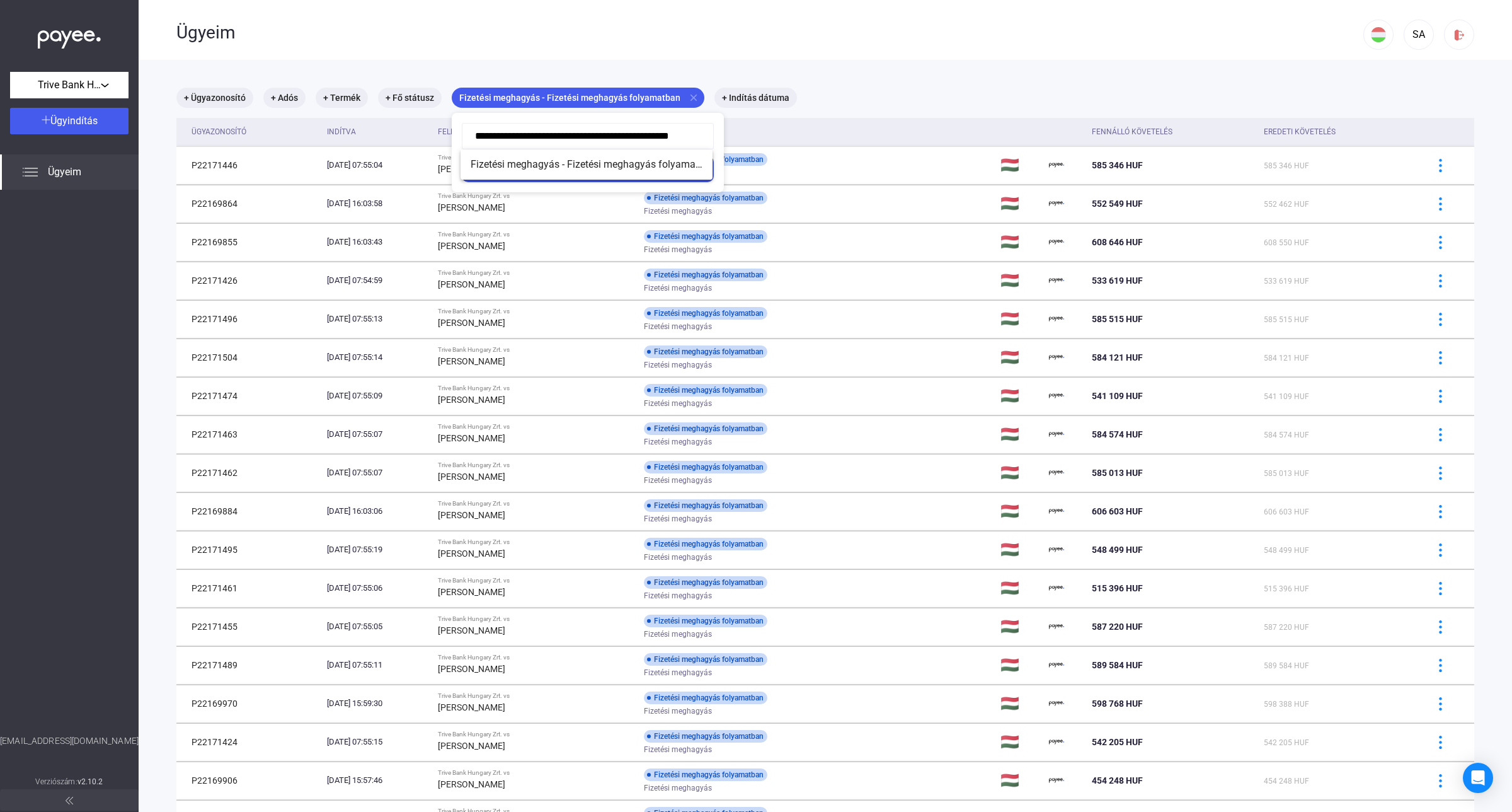
drag, startPoint x: 685, startPoint y: 134, endPoint x: 427, endPoint y: 112, distance: 258.9
click at [452, 108] on div "**********" at bounding box center [578, 108] width 253 height 0
click at [599, 175] on div "Szűrés" at bounding box center [588, 169] width 245 height 15
type input "**********"
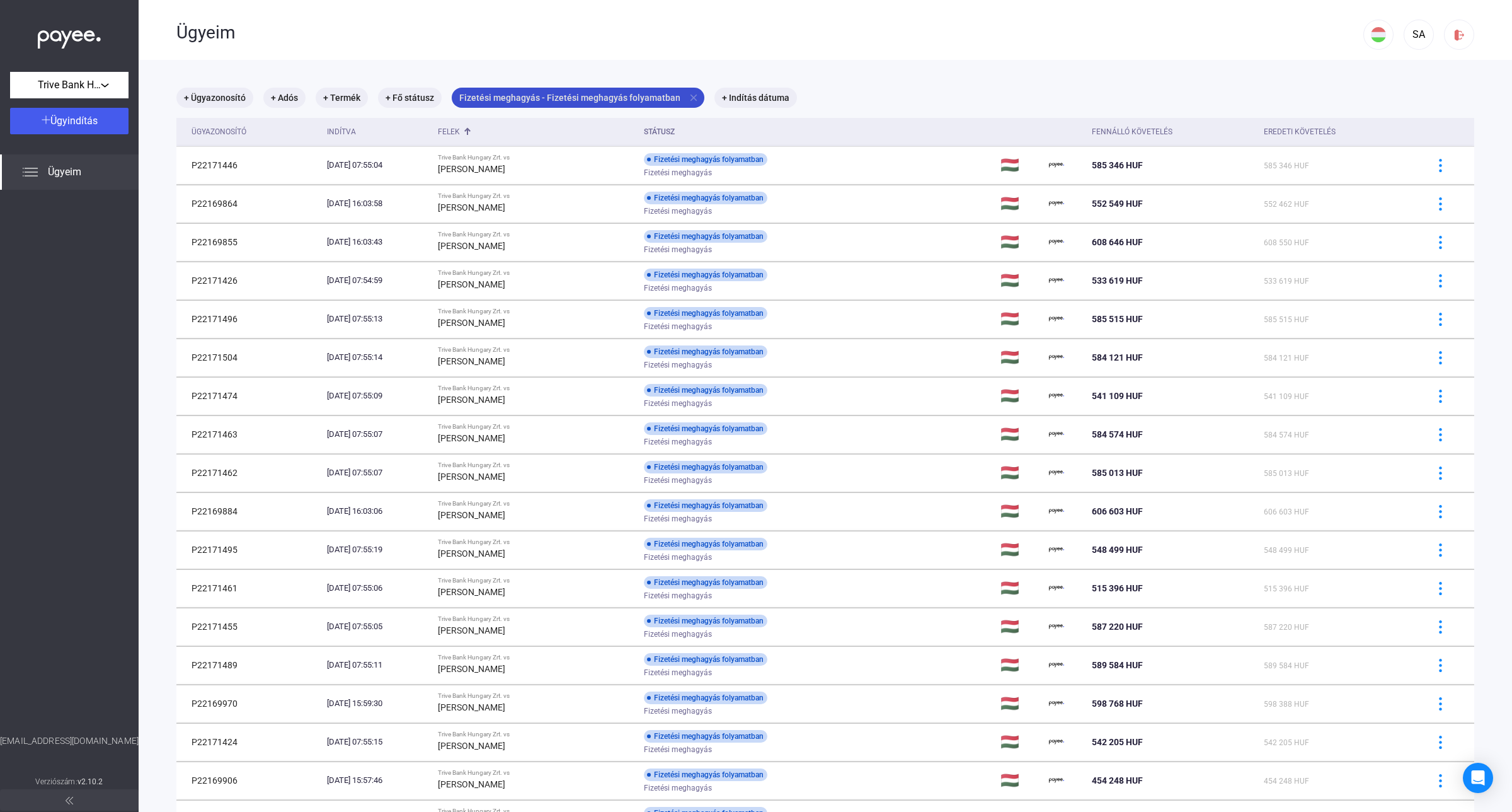
click at [691, 98] on mat-icon "close" at bounding box center [694, 97] width 11 height 11
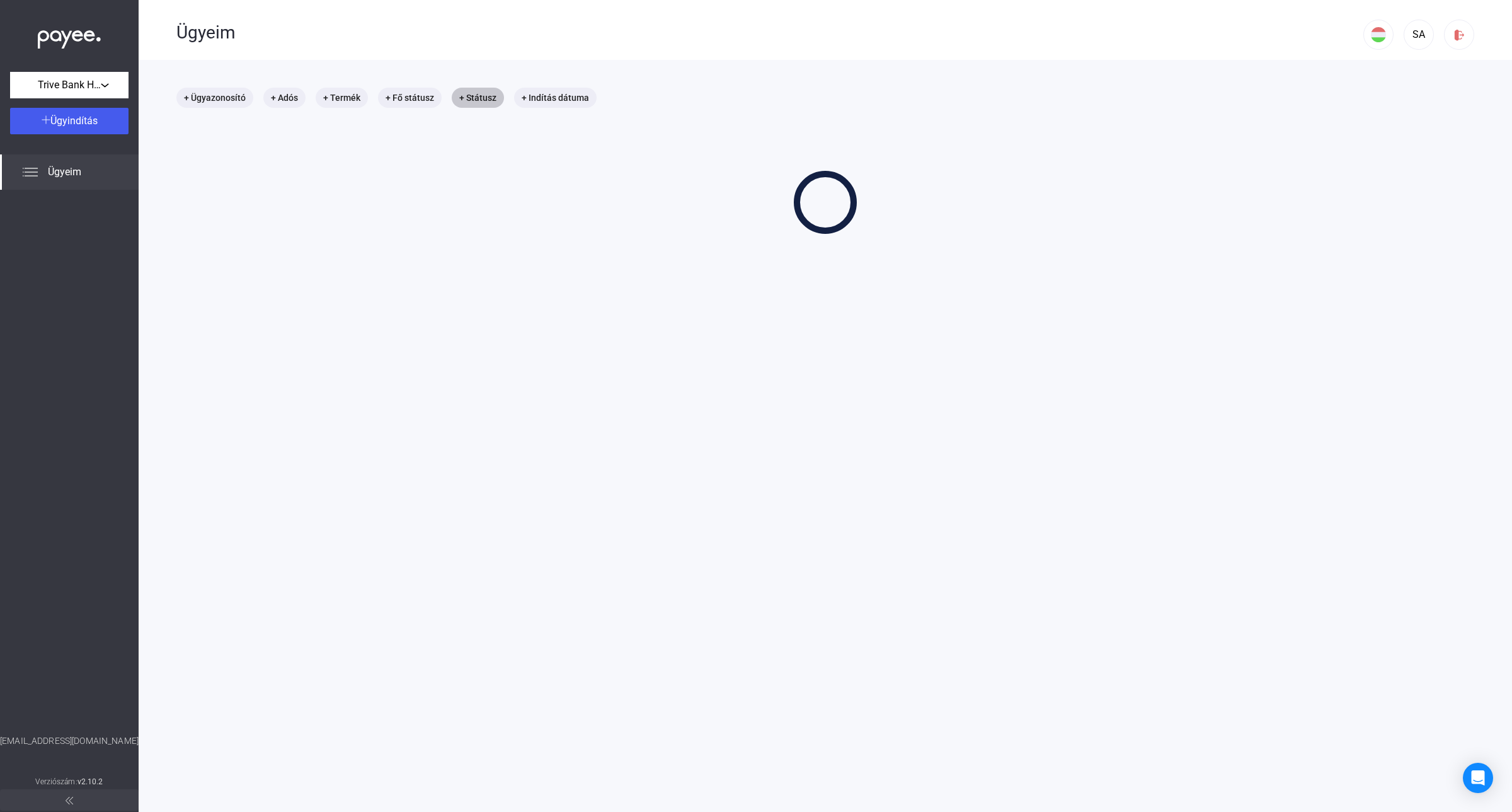
click at [479, 98] on mat-chip "+ Státusz" at bounding box center [478, 97] width 52 height 20
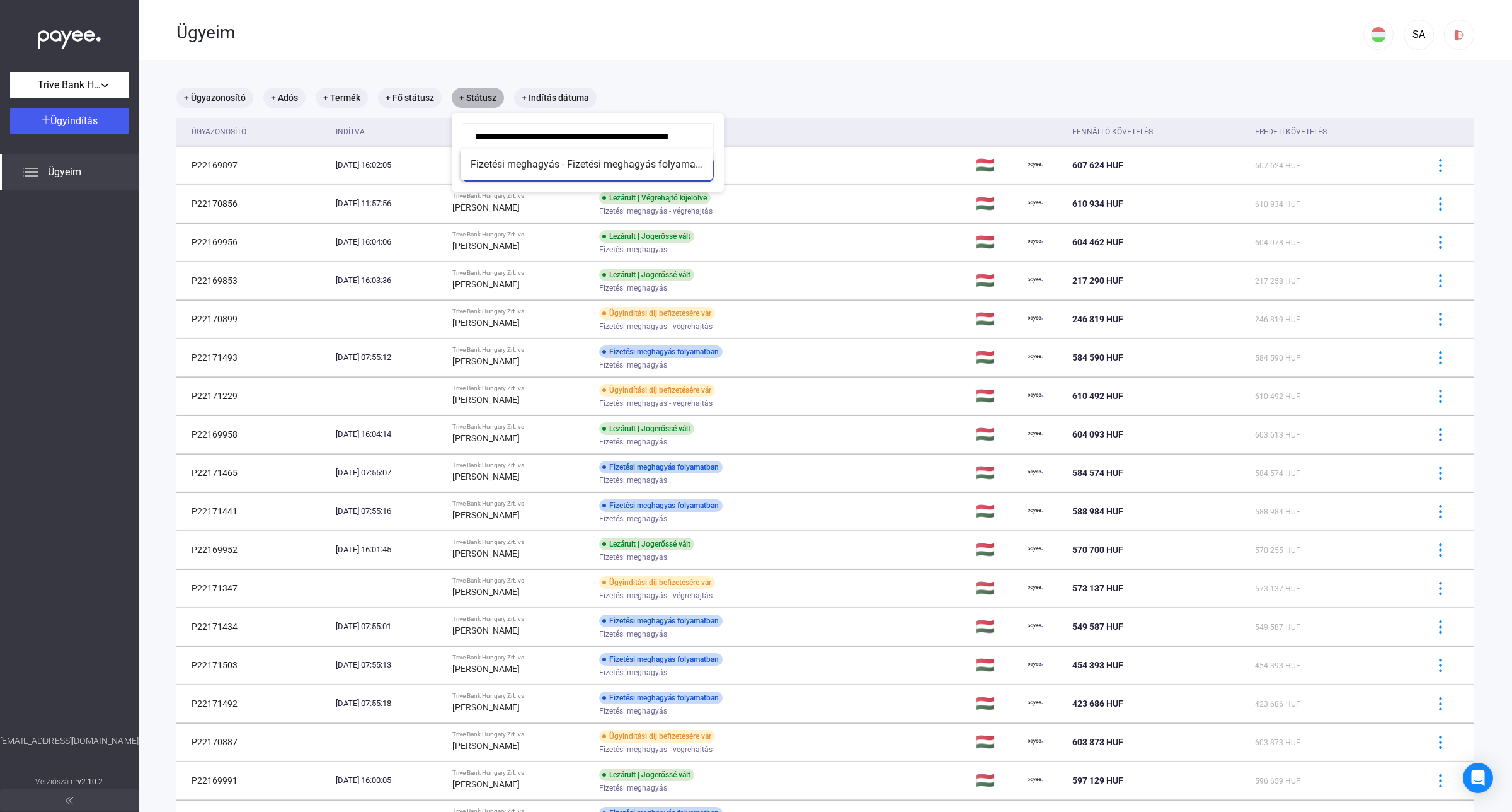
scroll to position [0, 40]
click at [416, 92] on div at bounding box center [756, 406] width 1512 height 812
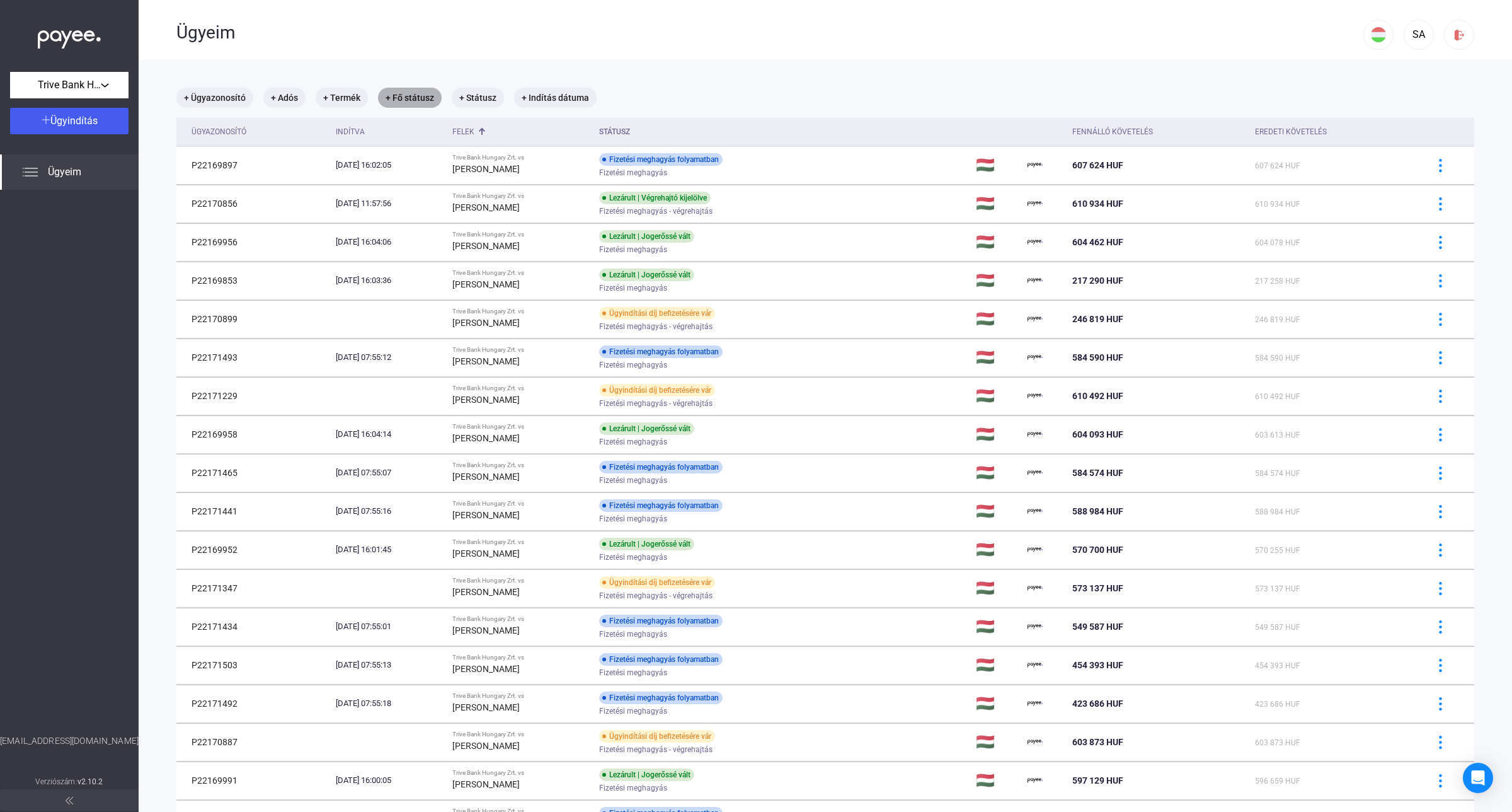
click at [416, 92] on mat-chip "+ Fő státusz" at bounding box center [410, 97] width 64 height 20
click at [492, 131] on button "Válassz..." at bounding box center [451, 136] width 126 height 27
click at [705, 38] on div at bounding box center [756, 406] width 1512 height 812
click at [501, 41] on div at bounding box center [756, 406] width 1512 height 812
click at [480, 93] on mat-chip "+ Státusz" at bounding box center [478, 97] width 52 height 20
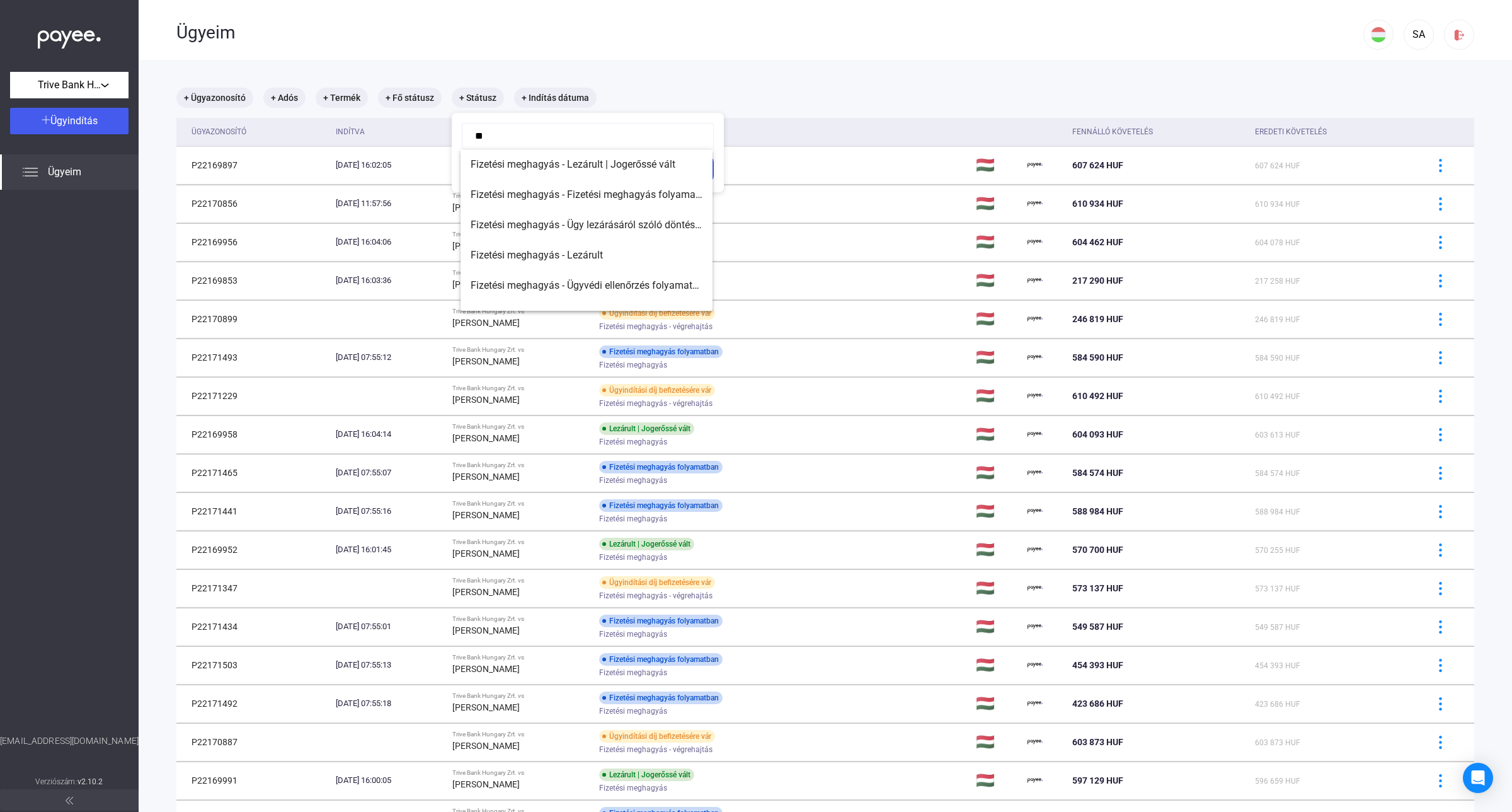
type input "*"
click at [656, 155] on mat-option "Fizetési meghagyás - Lezárult | Jogerőssé vált" at bounding box center [586, 164] width 252 height 30
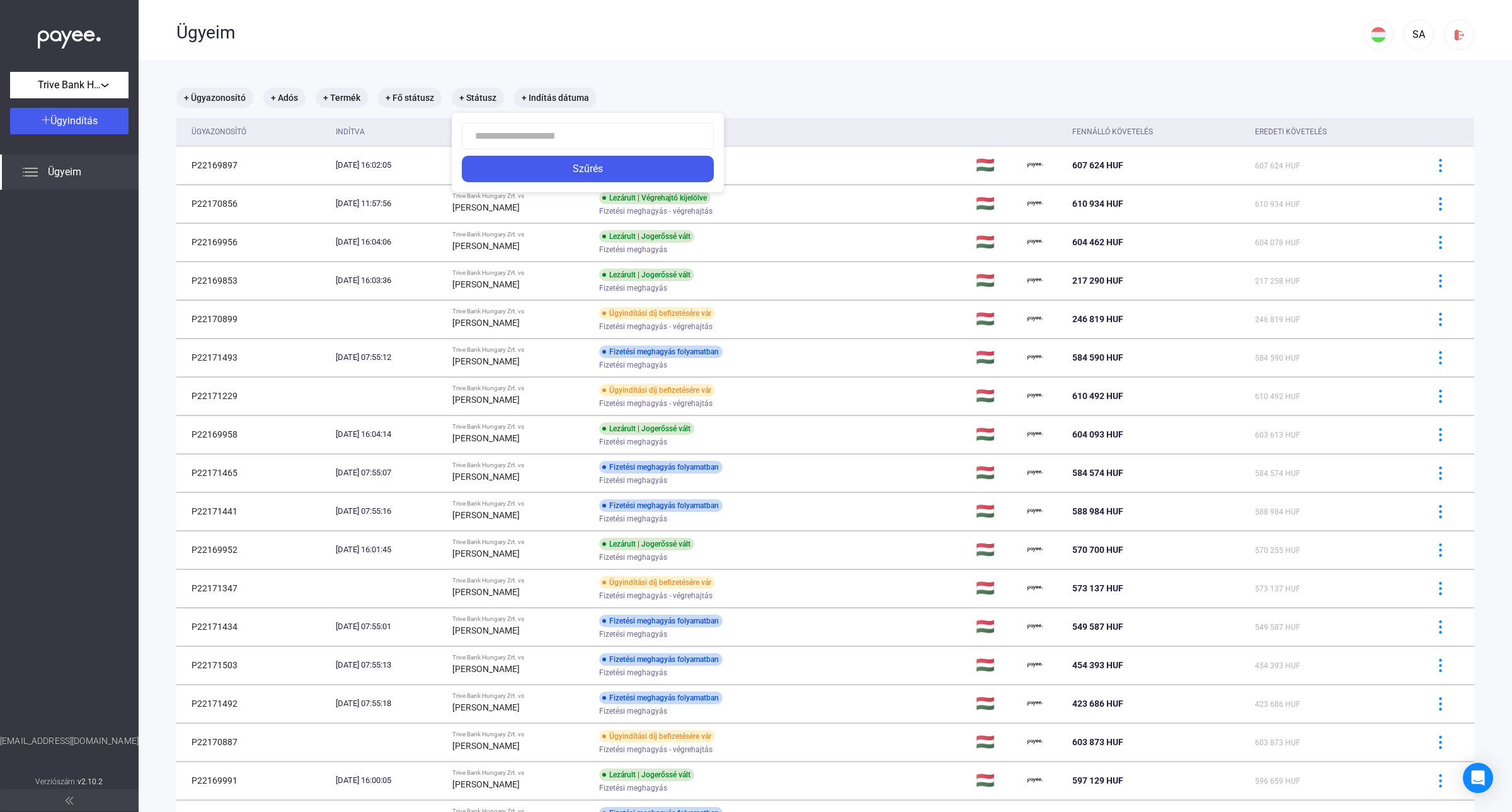
type input "**********"
click at [628, 168] on div "Szűrés" at bounding box center [588, 169] width 245 height 15
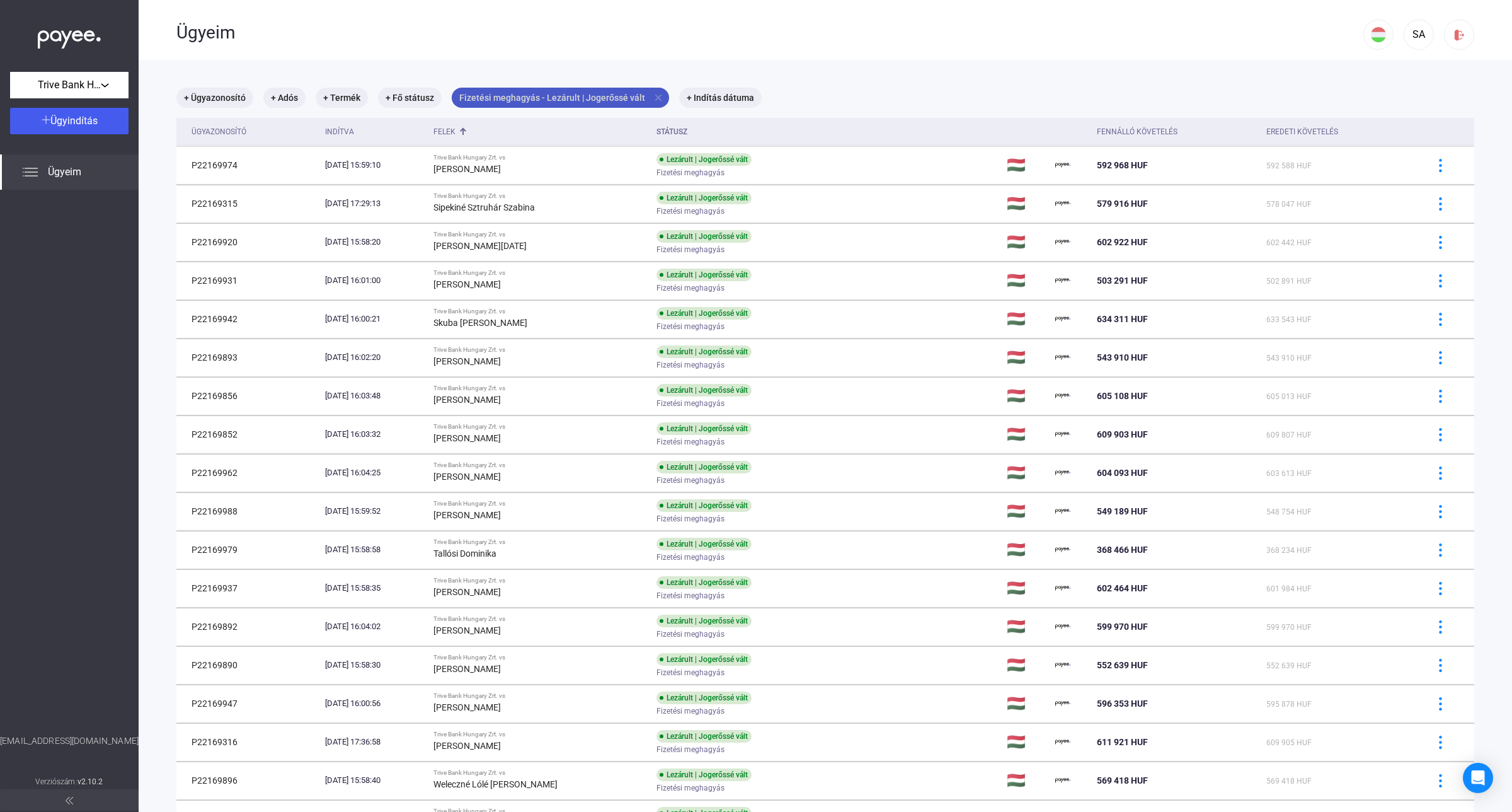
click at [613, 90] on mat-chip "Fizetési meghagyás - Lezárult | Jogerőssé vált close" at bounding box center [560, 97] width 217 height 20
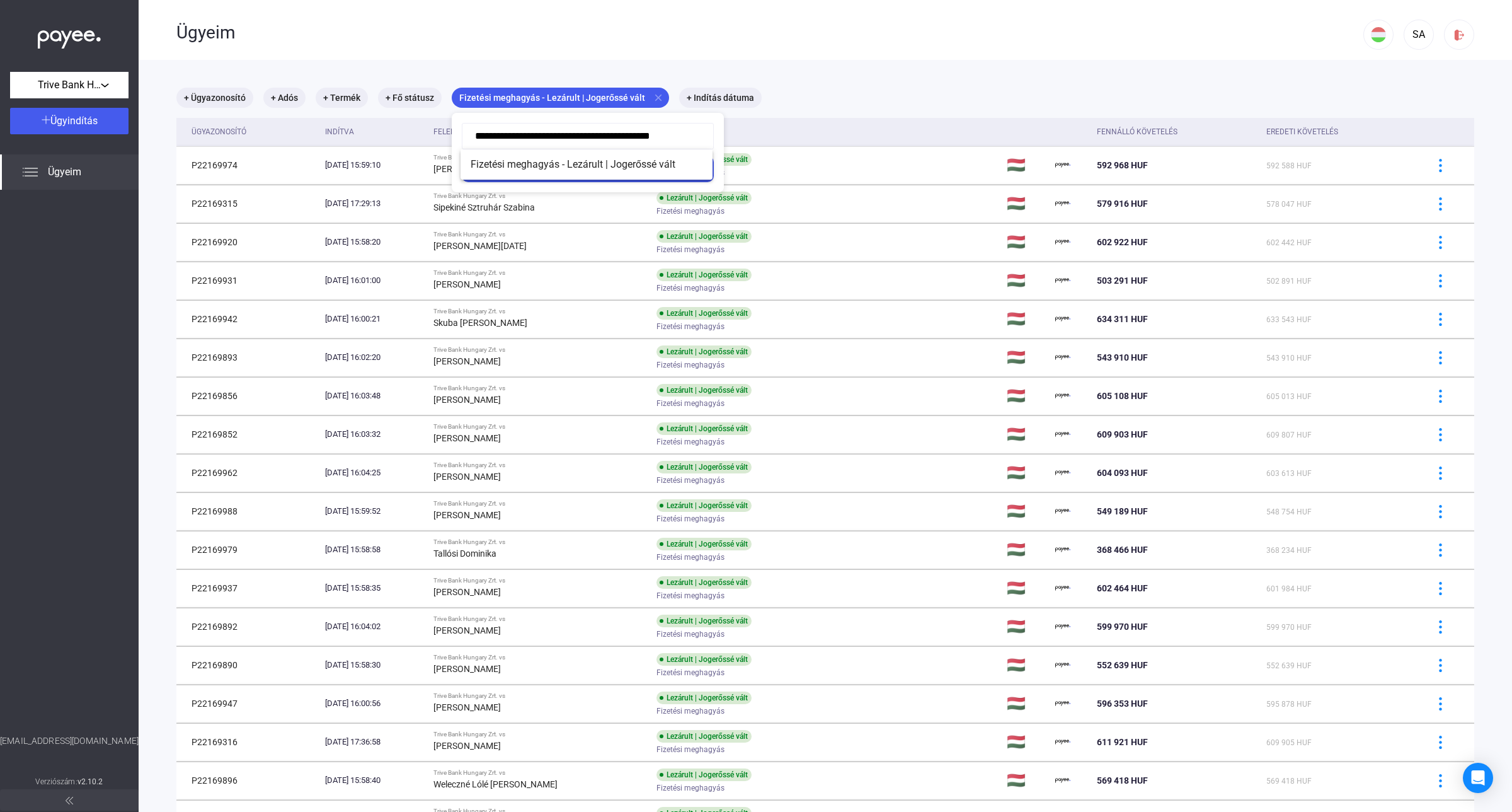
click at [972, 67] on div at bounding box center [756, 406] width 1512 height 812
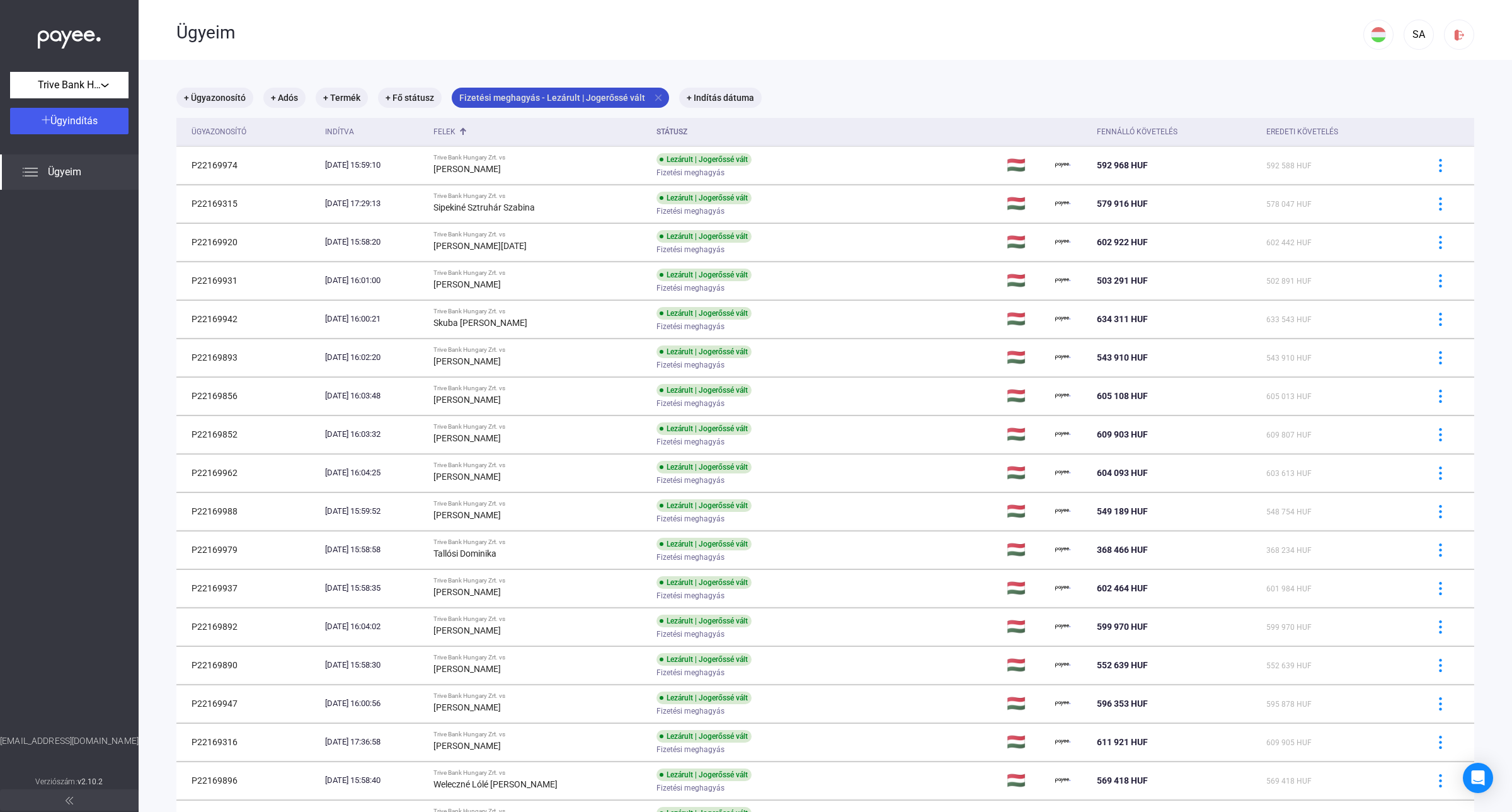
click at [653, 98] on mat-icon "close" at bounding box center [658, 97] width 11 height 11
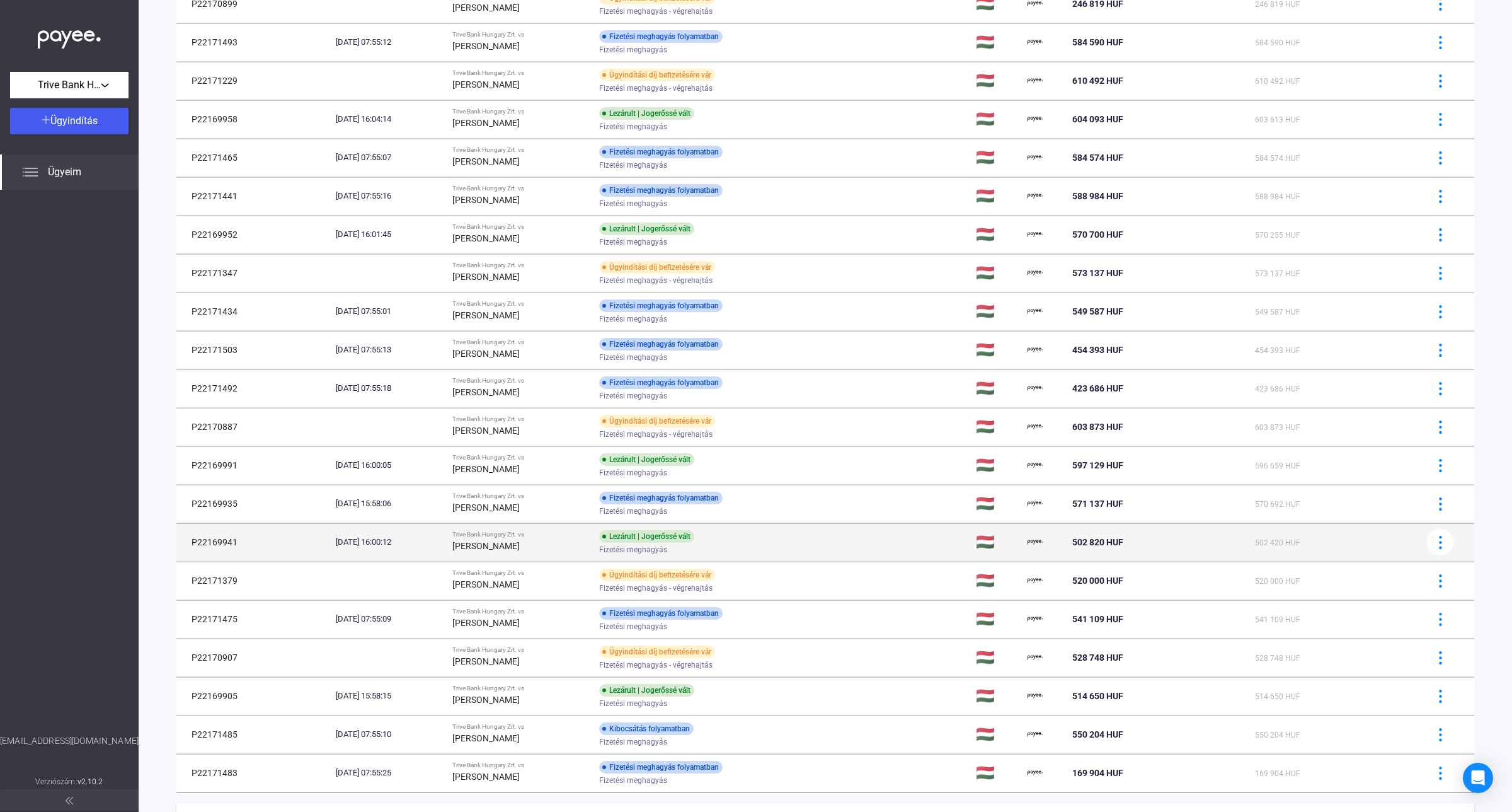
scroll to position [389, 0]
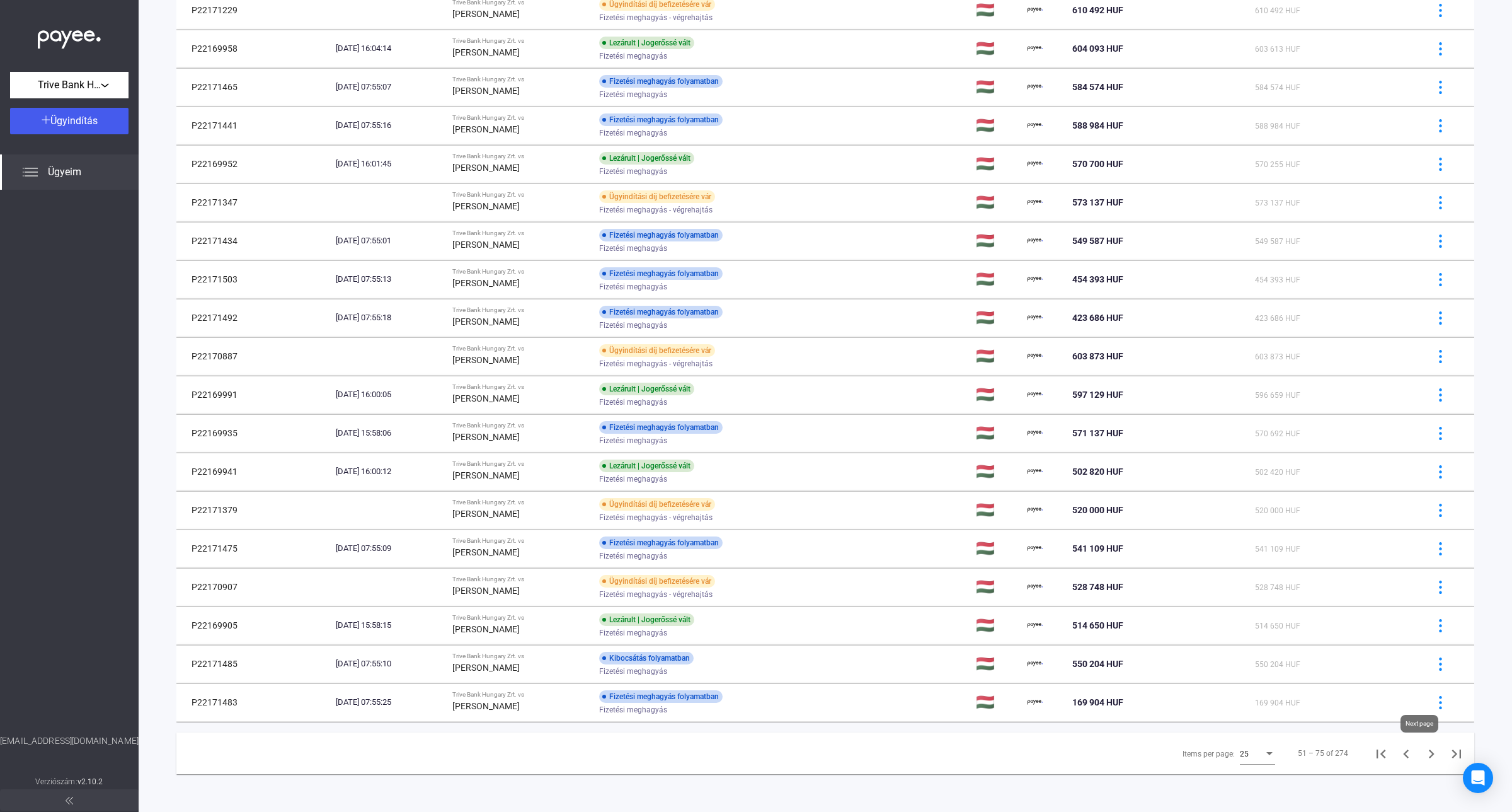
click at [1423, 755] on icon "Next page" at bounding box center [1431, 754] width 18 height 18
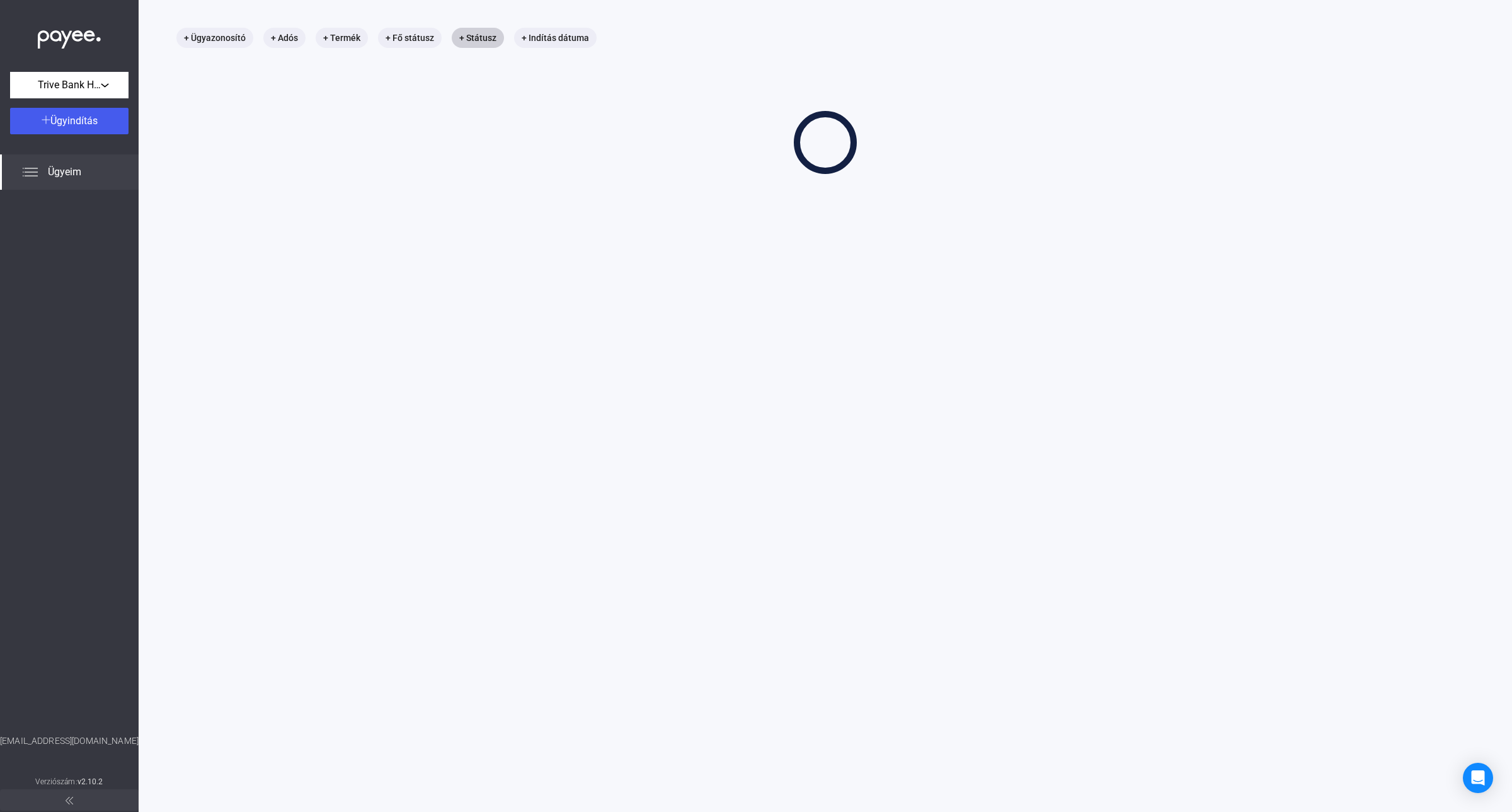
scroll to position [60, 0]
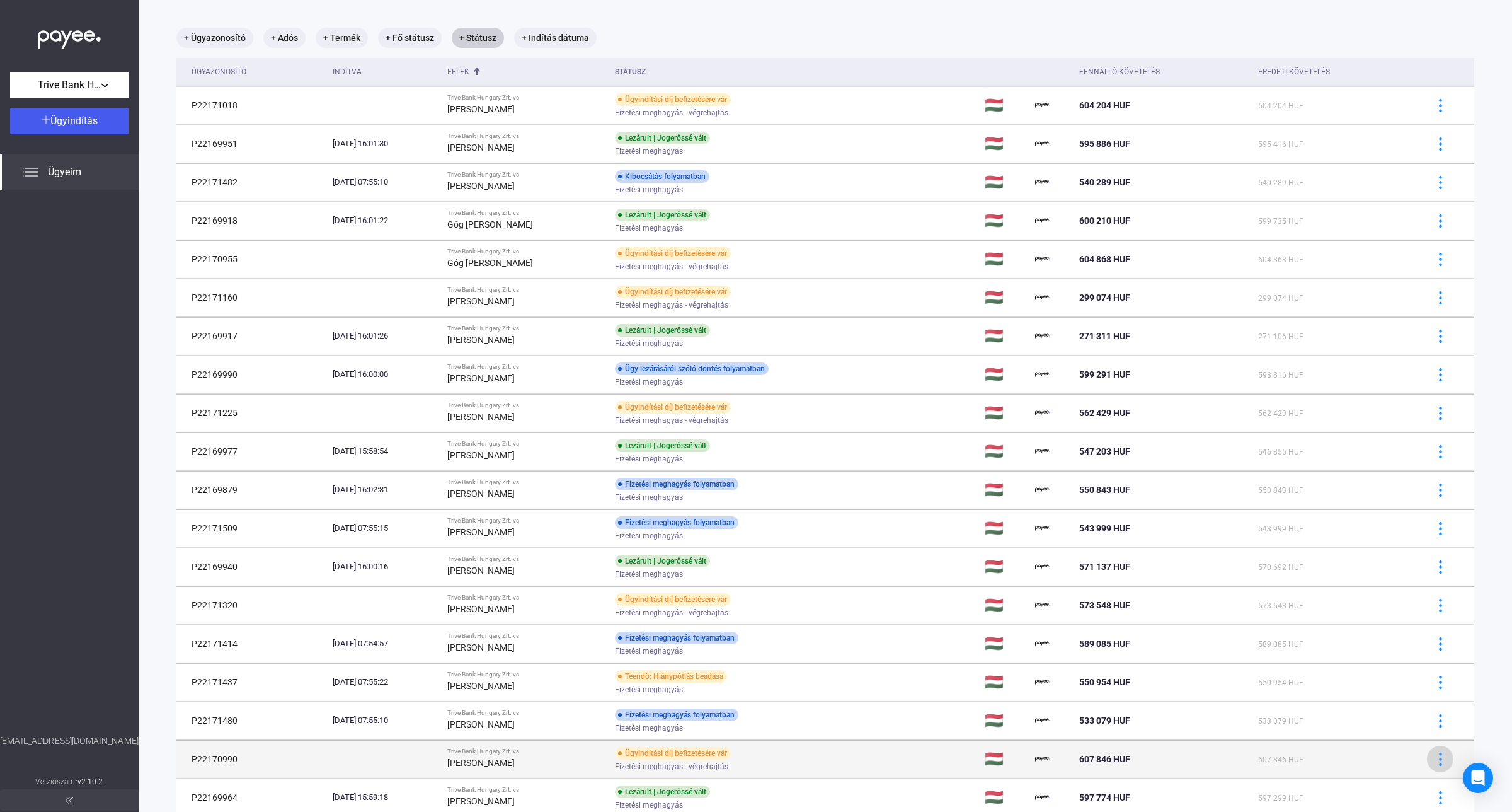
click at [1427, 757] on button at bounding box center [1440, 759] width 27 height 27
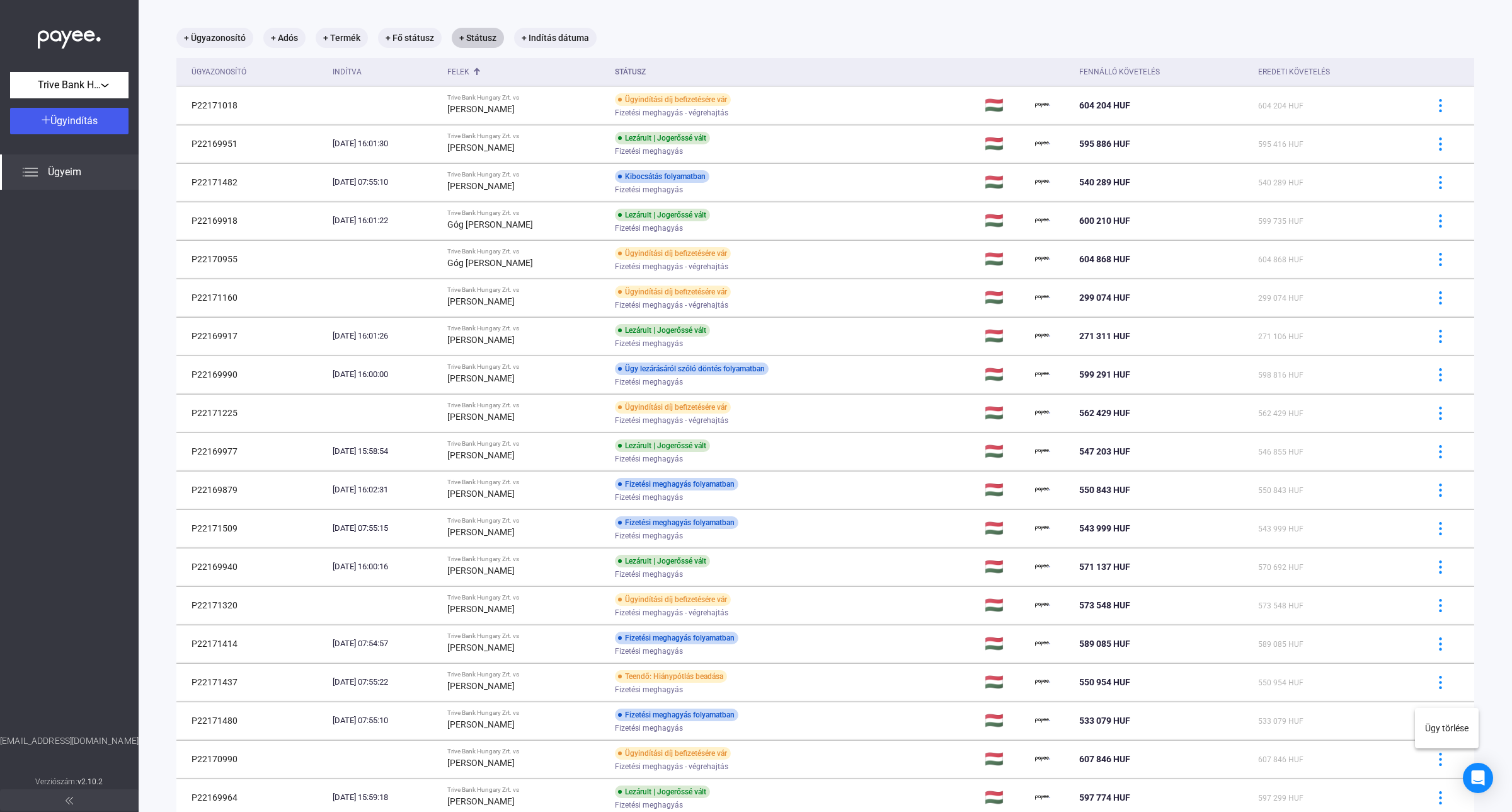
click at [1481, 643] on div at bounding box center [756, 406] width 1512 height 812
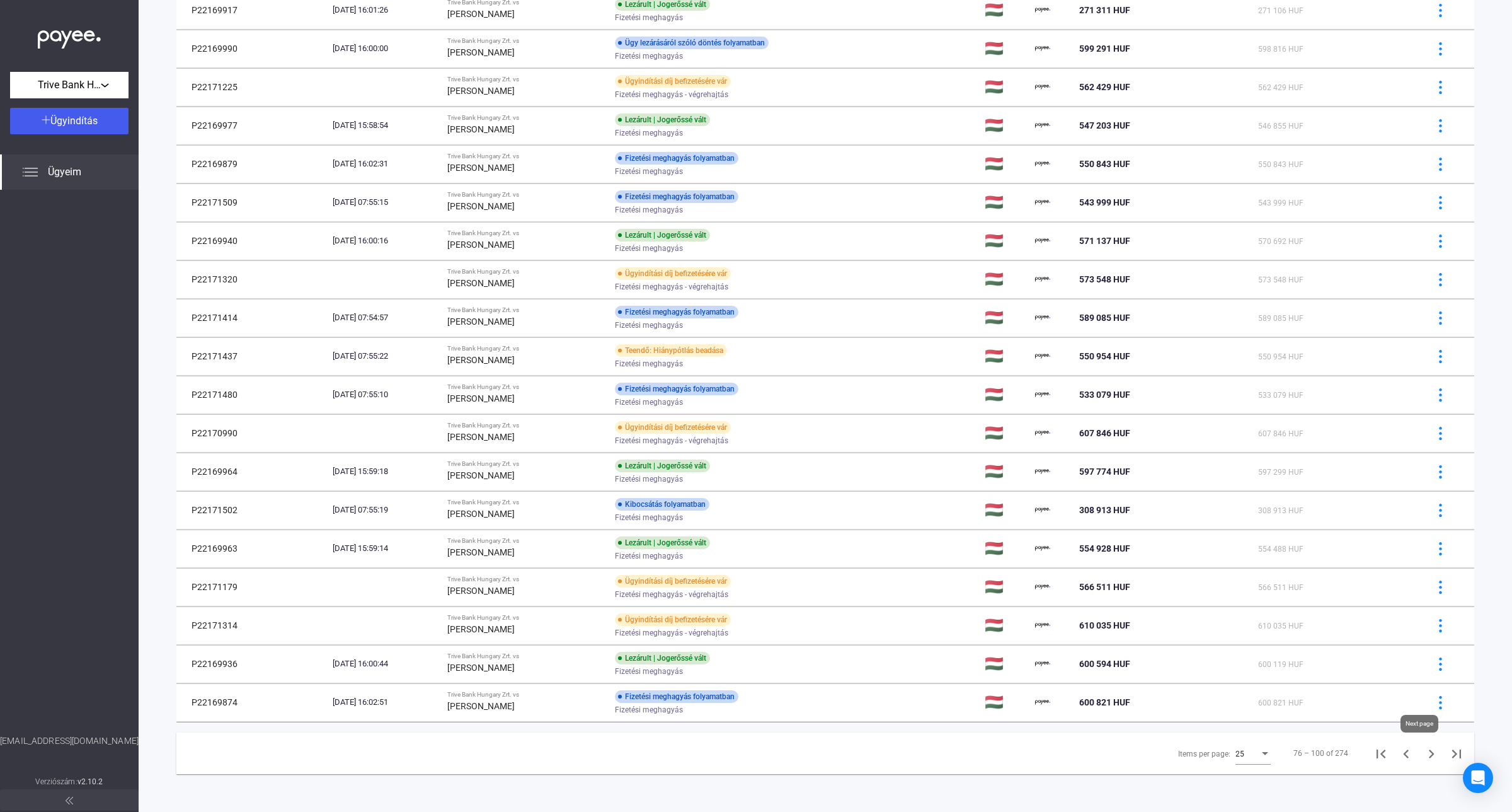
click at [1424, 754] on icon "Next page" at bounding box center [1431, 754] width 18 height 18
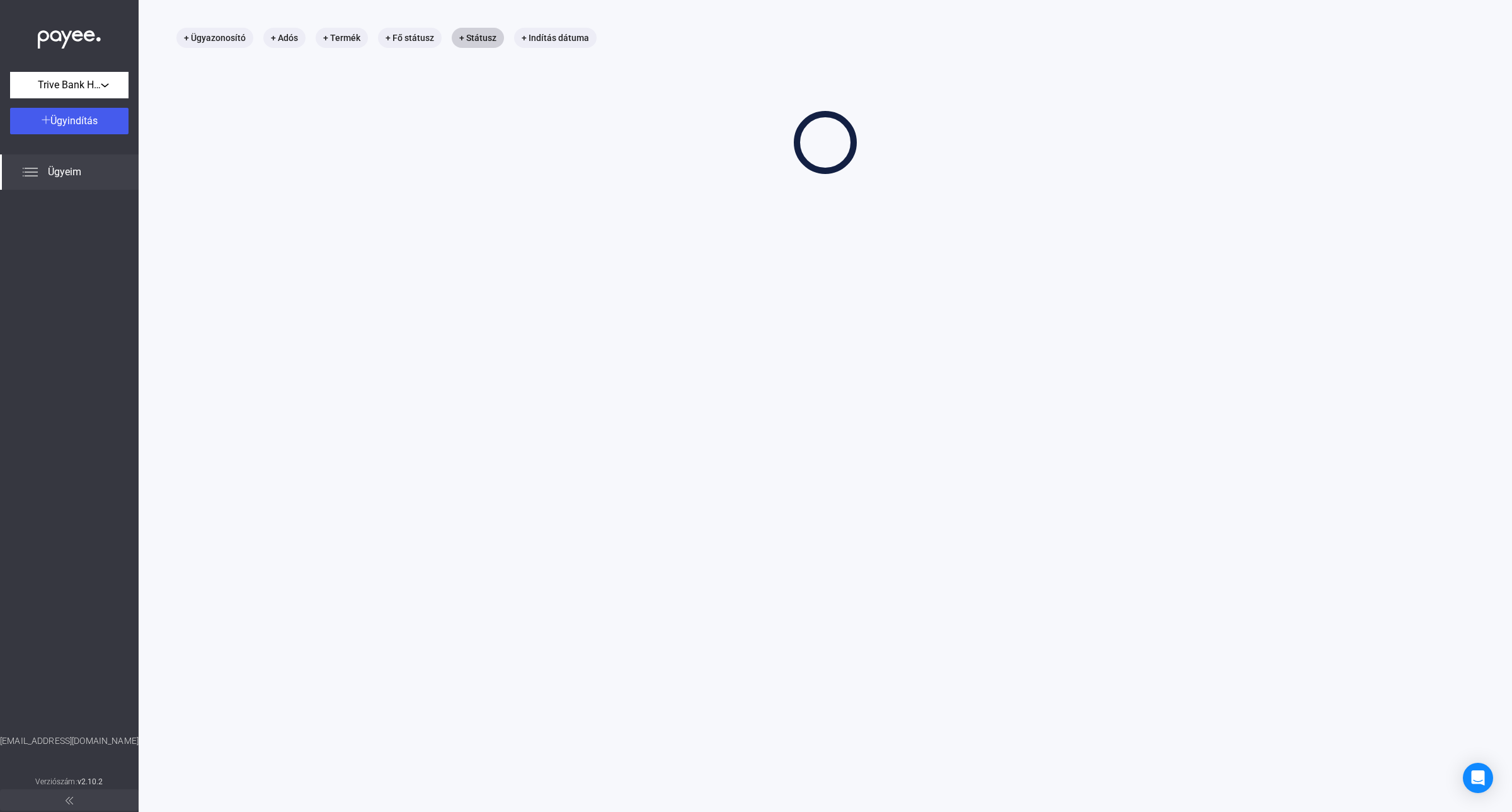
scroll to position [60, 0]
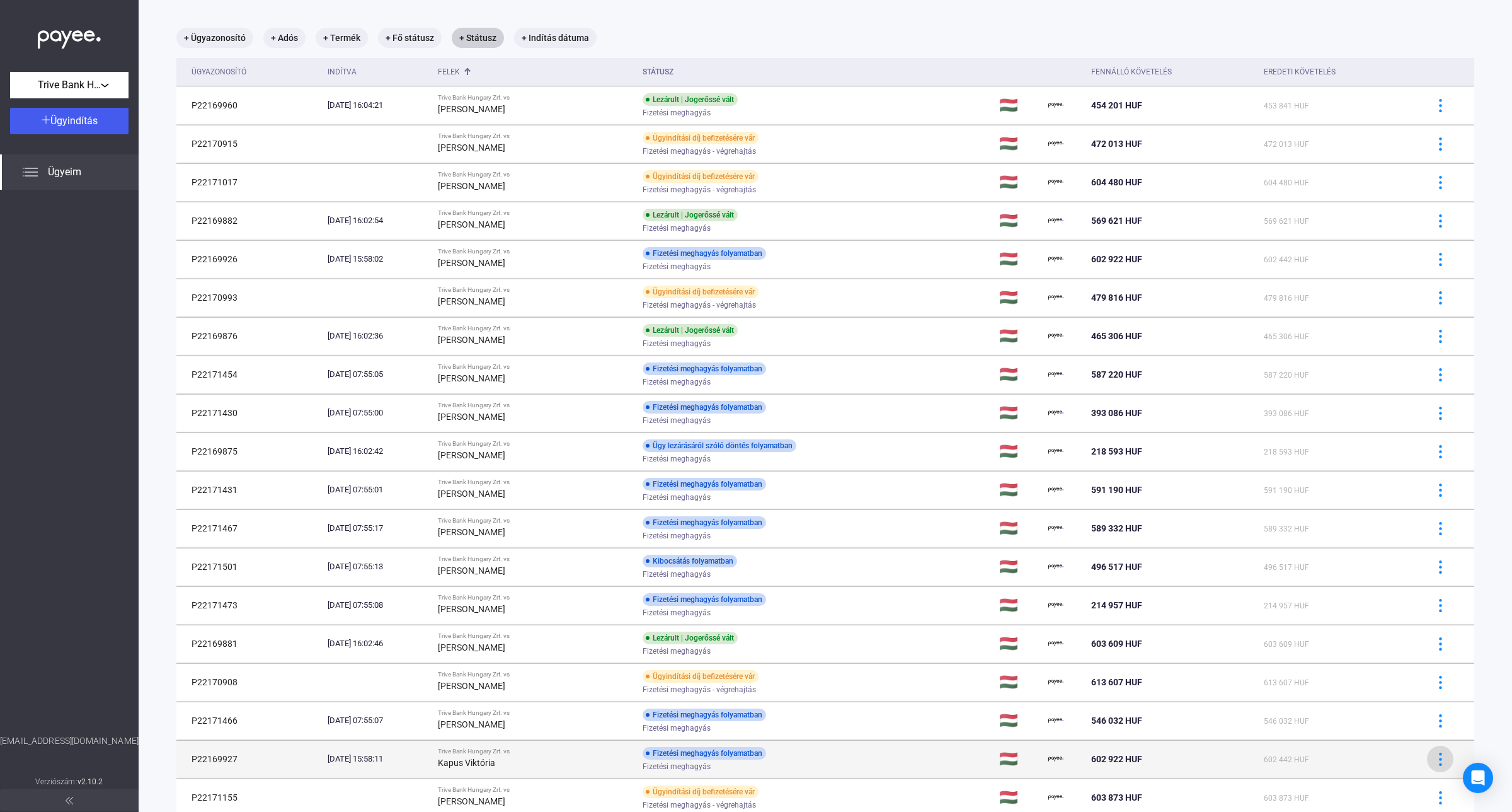
click at [1427, 753] on button at bounding box center [1440, 759] width 27 height 27
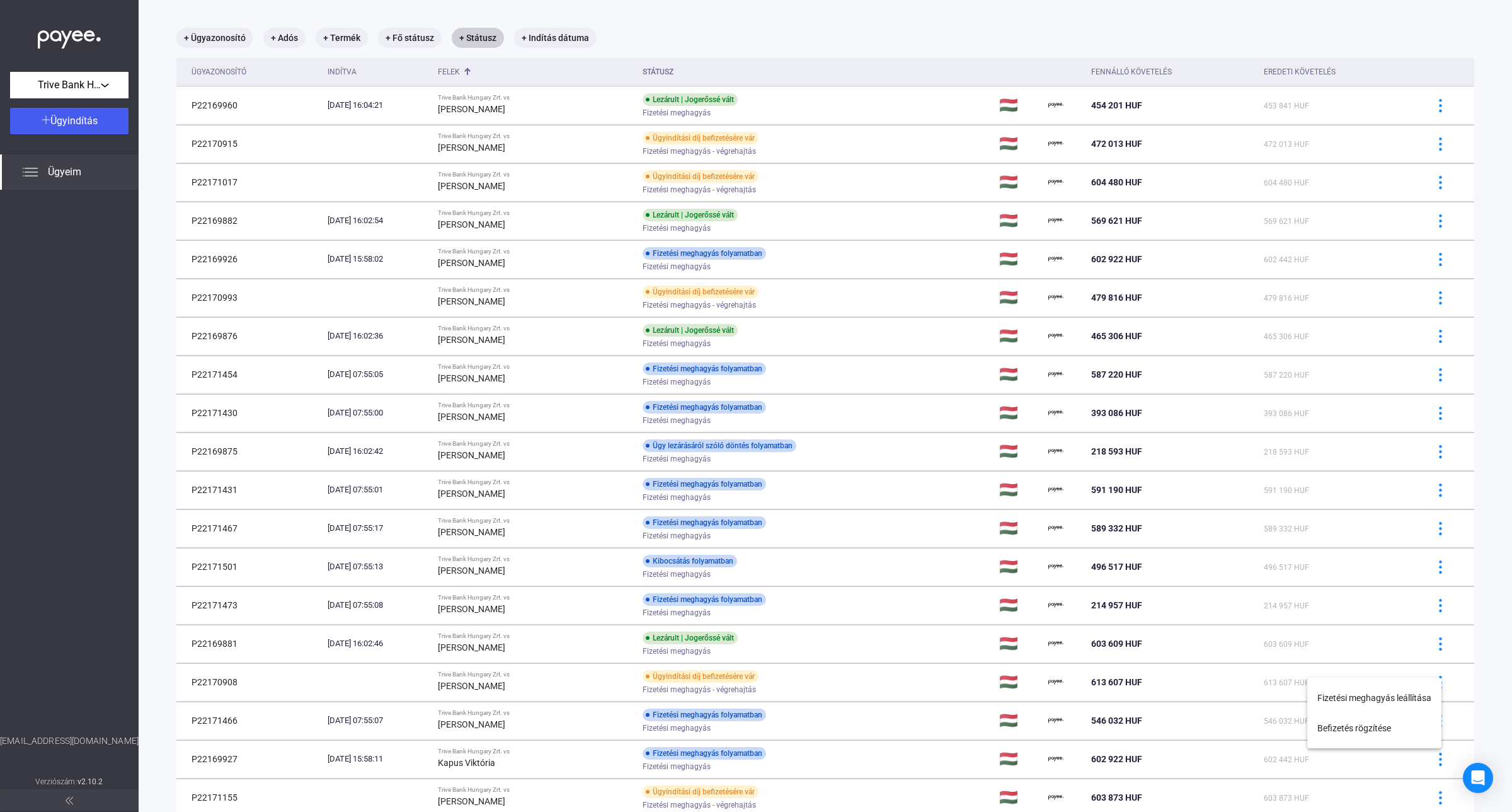
drag, startPoint x: 1489, startPoint y: 698, endPoint x: 1481, endPoint y: 714, distance: 17.9
click at [1485, 703] on div at bounding box center [756, 406] width 1512 height 812
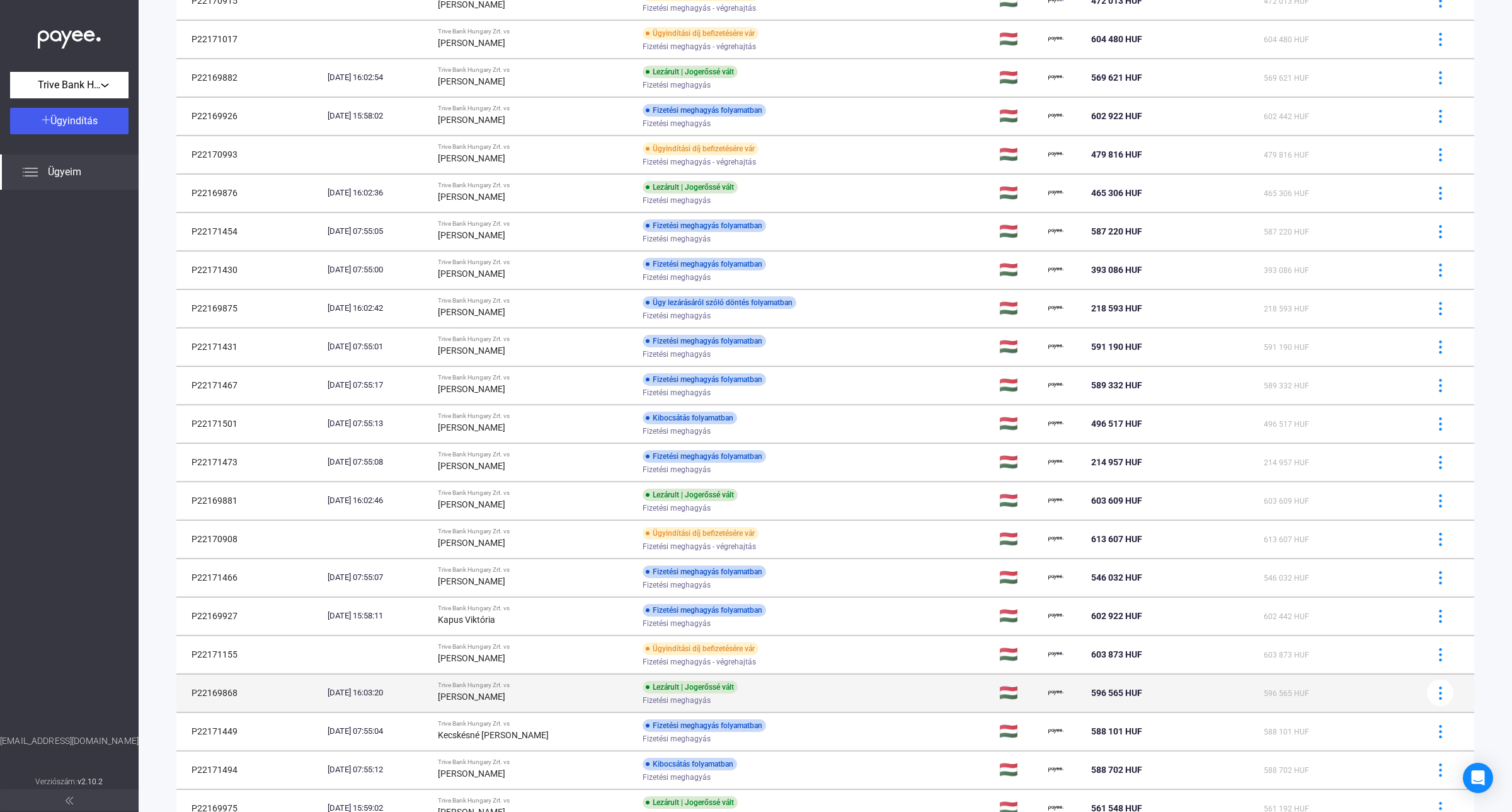
scroll to position [375, 0]
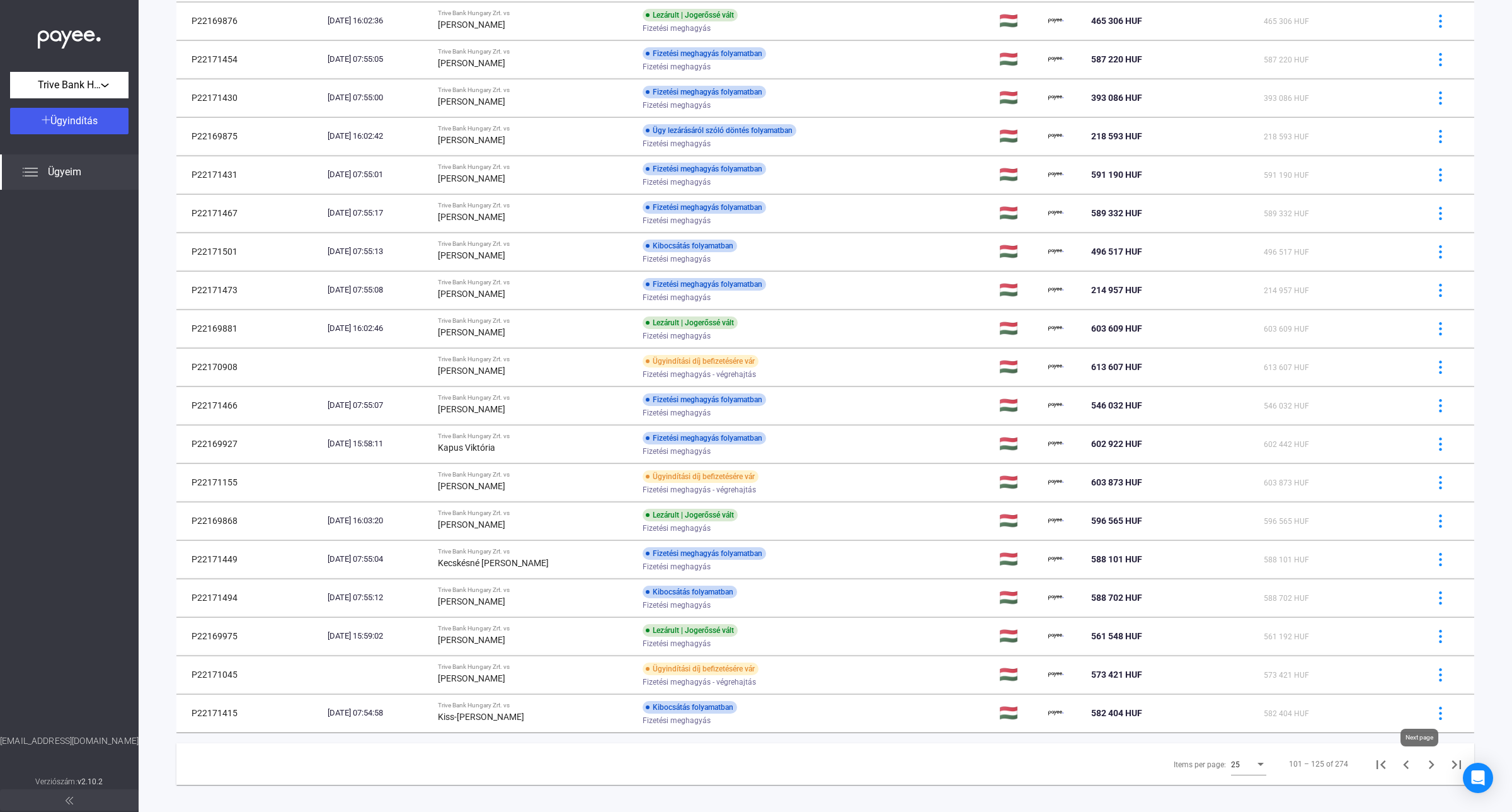
click at [1423, 769] on icon "Next page" at bounding box center [1431, 765] width 18 height 18
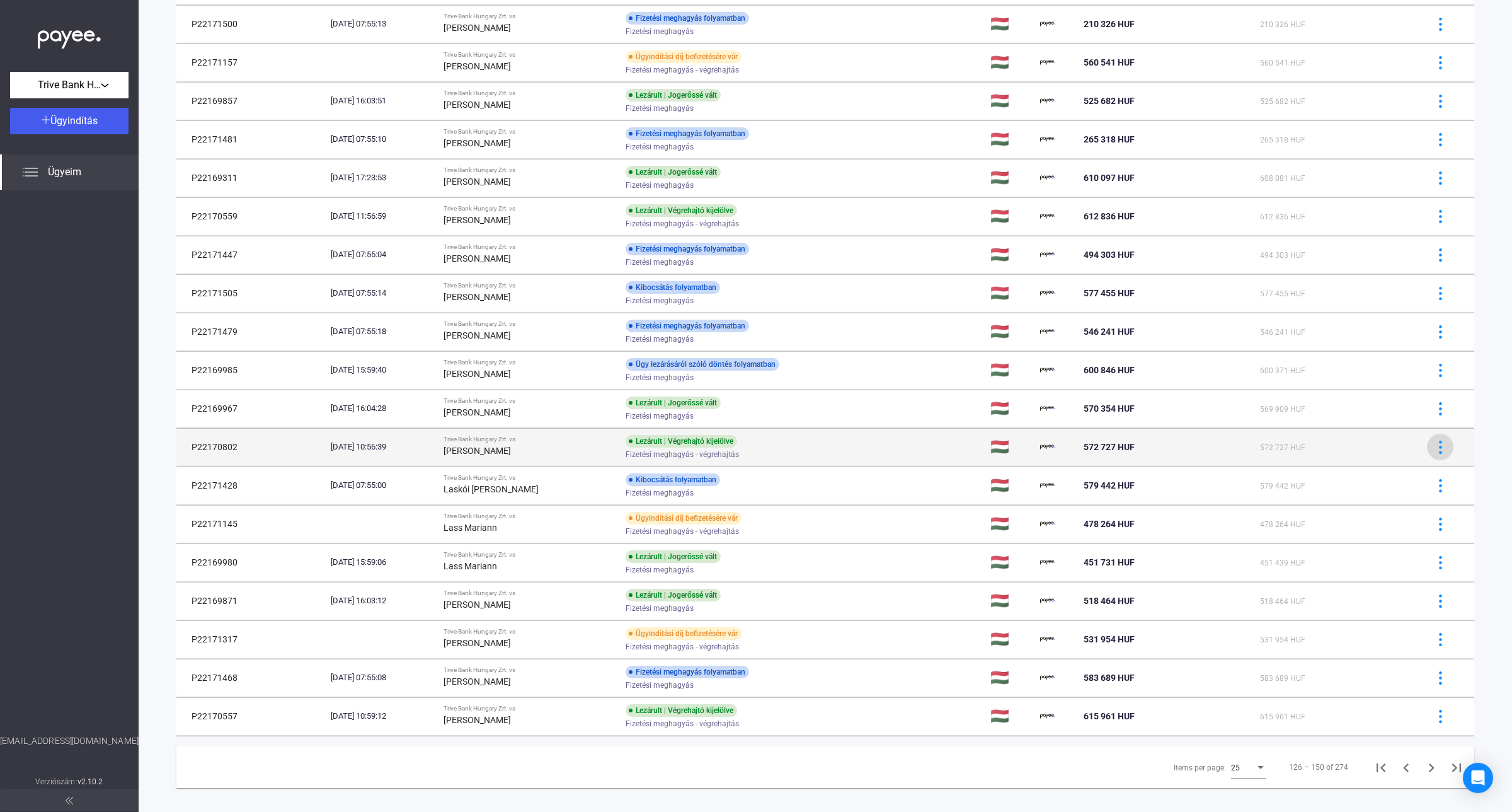
scroll to position [375, 0]
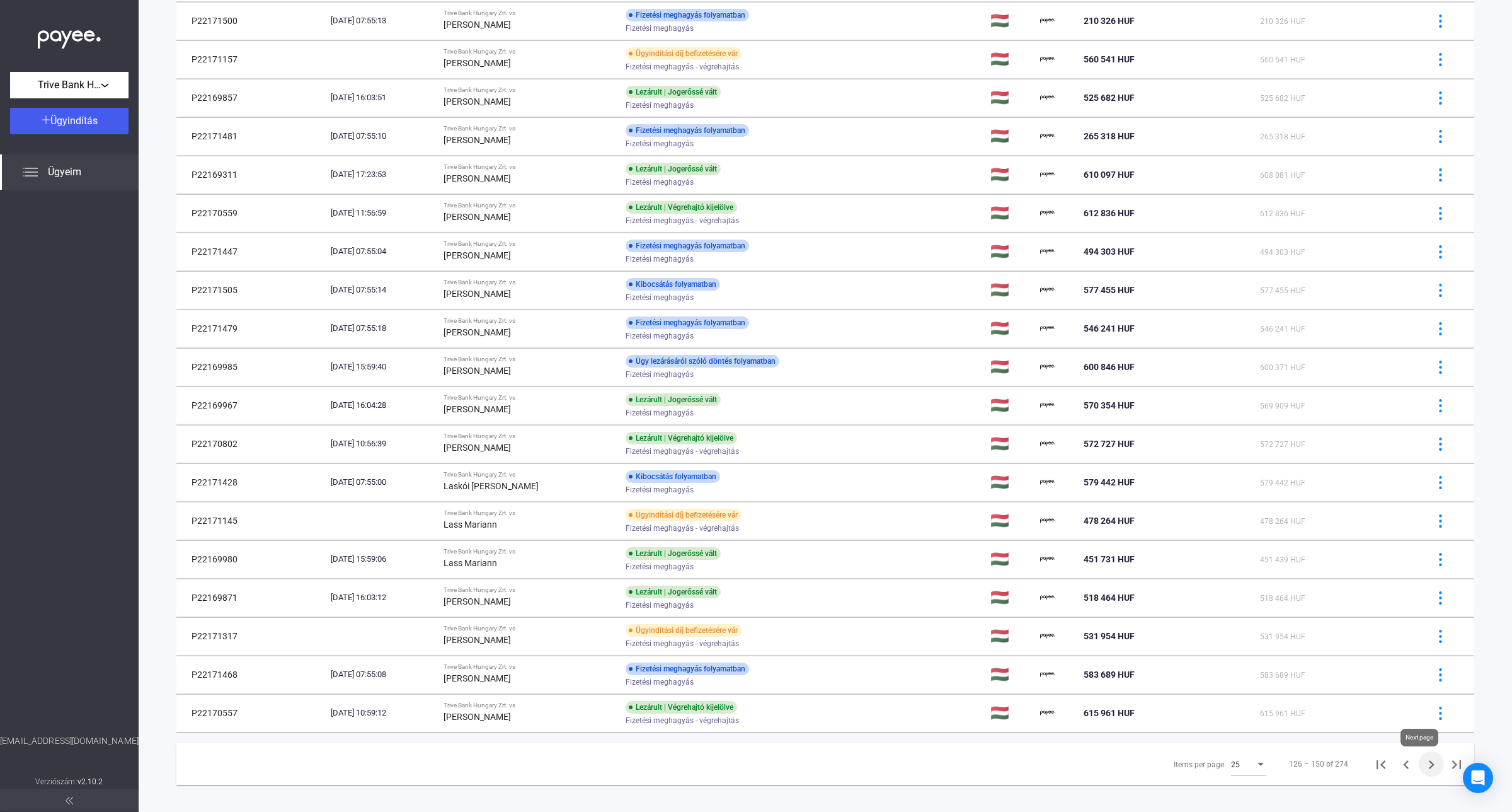
click at [1423, 769] on icon "Next page" at bounding box center [1431, 765] width 18 height 18
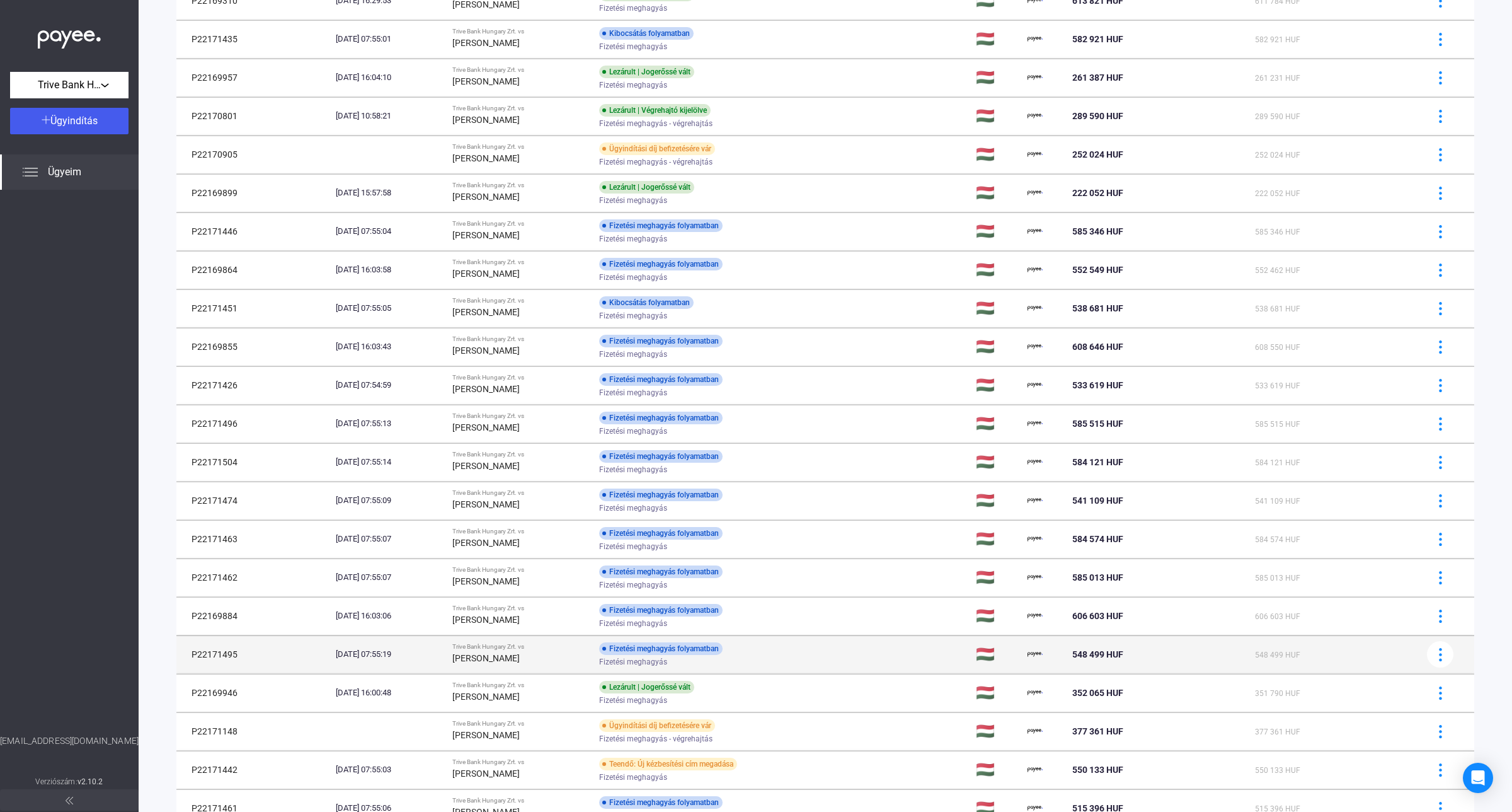
scroll to position [375, 0]
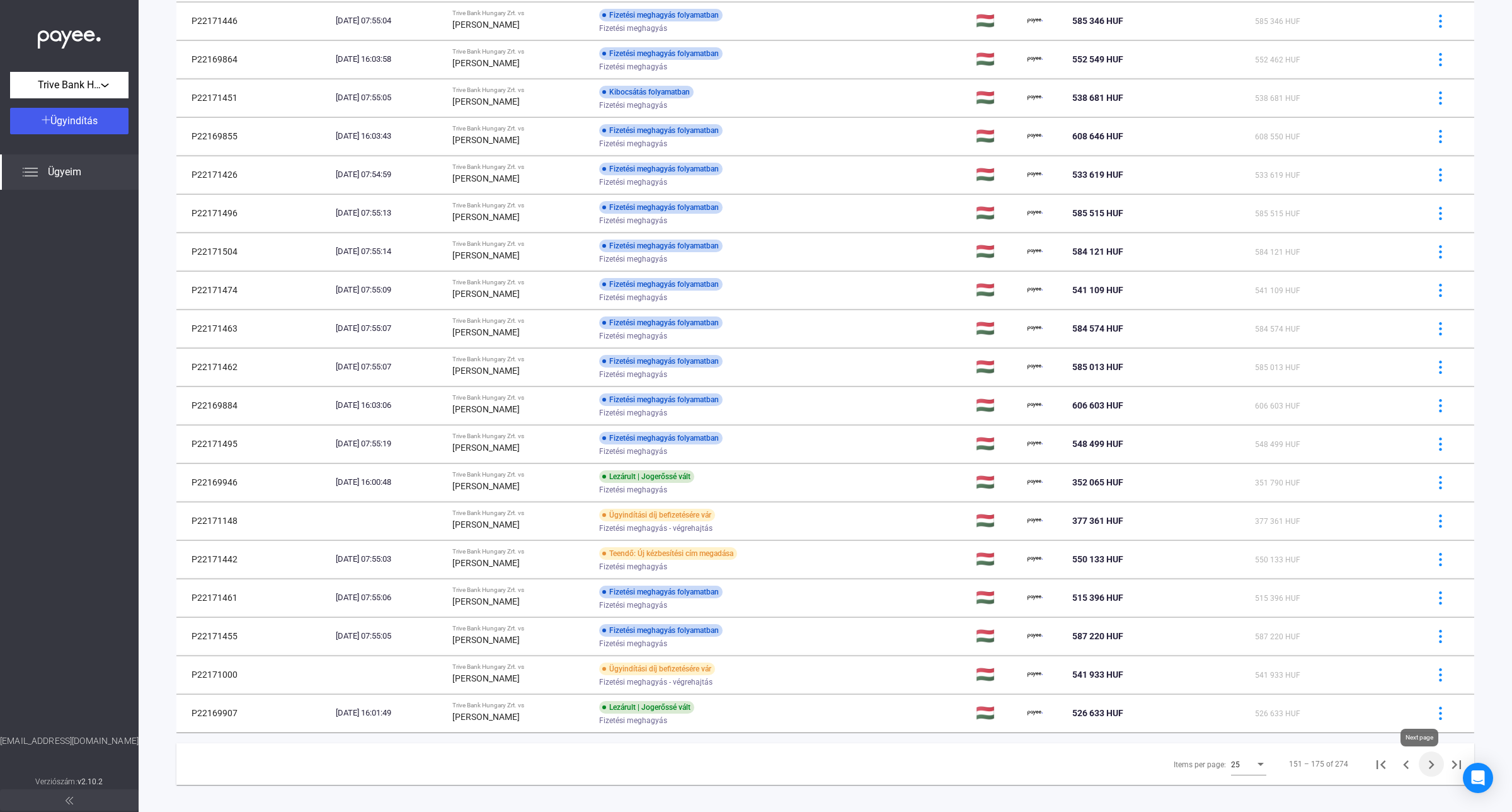
click at [1419, 777] on button "Next page" at bounding box center [1431, 764] width 25 height 25
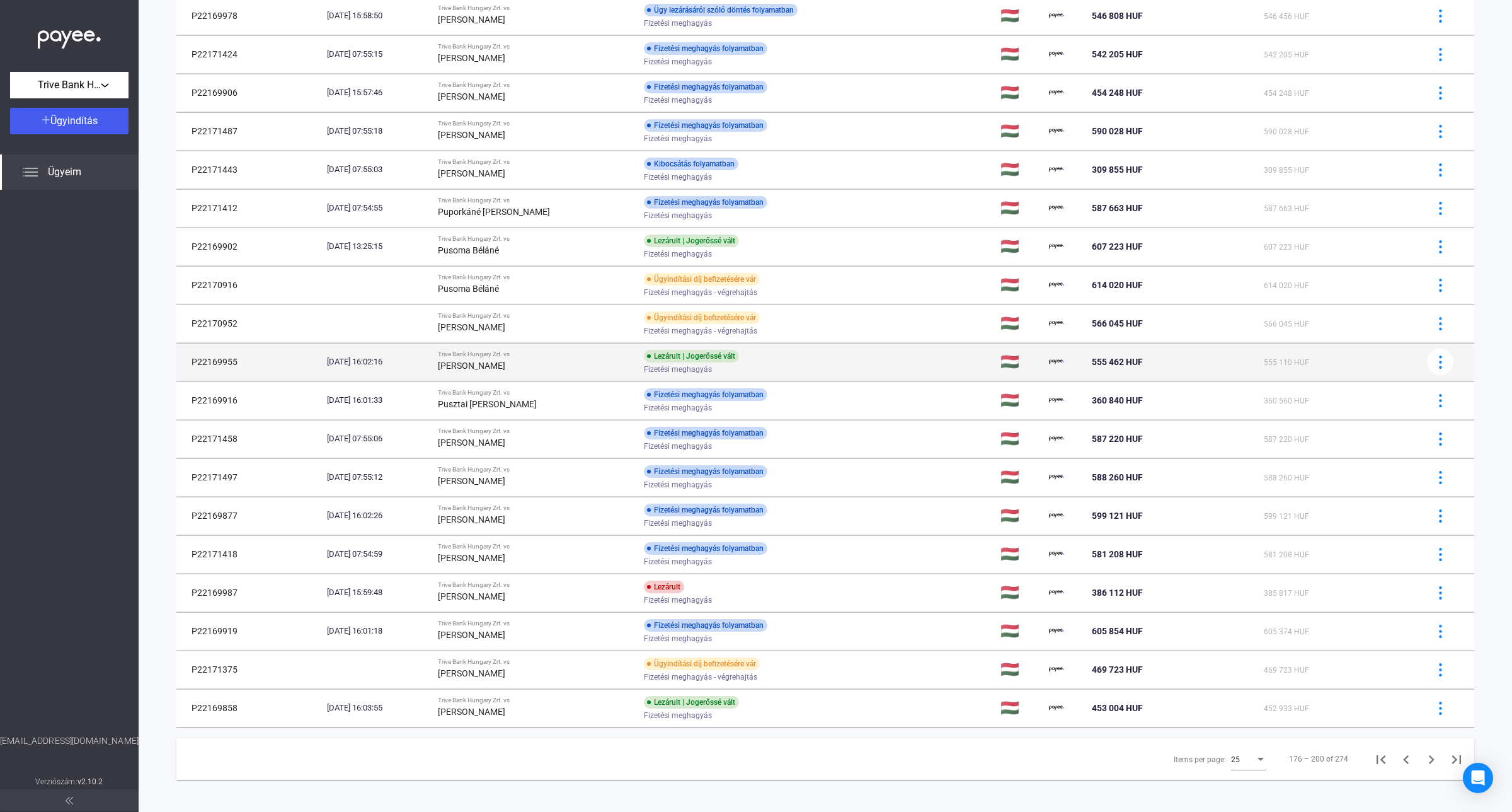
scroll to position [389, 0]
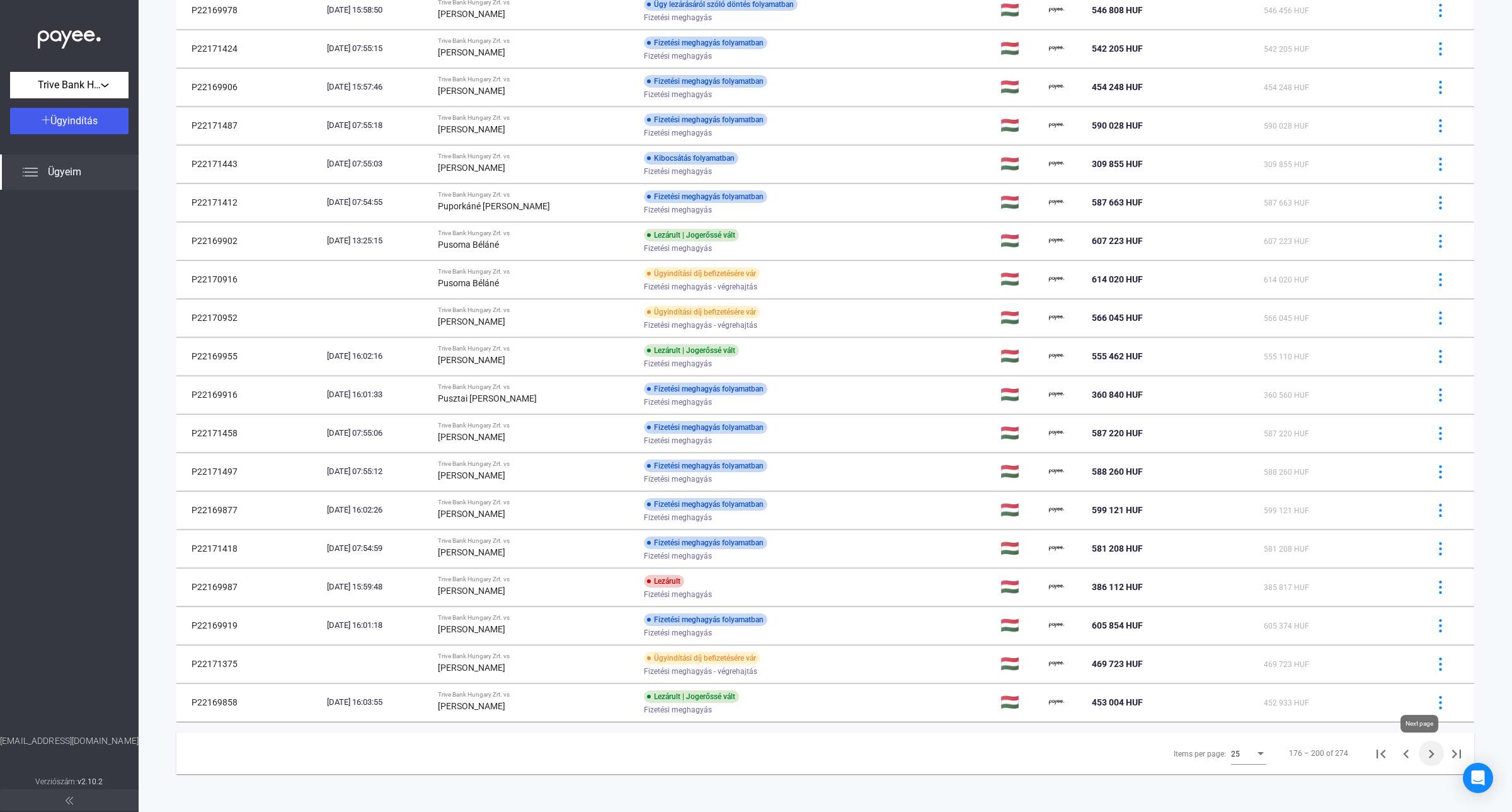
click at [1423, 755] on icon "Next page" at bounding box center [1431, 754] width 18 height 18
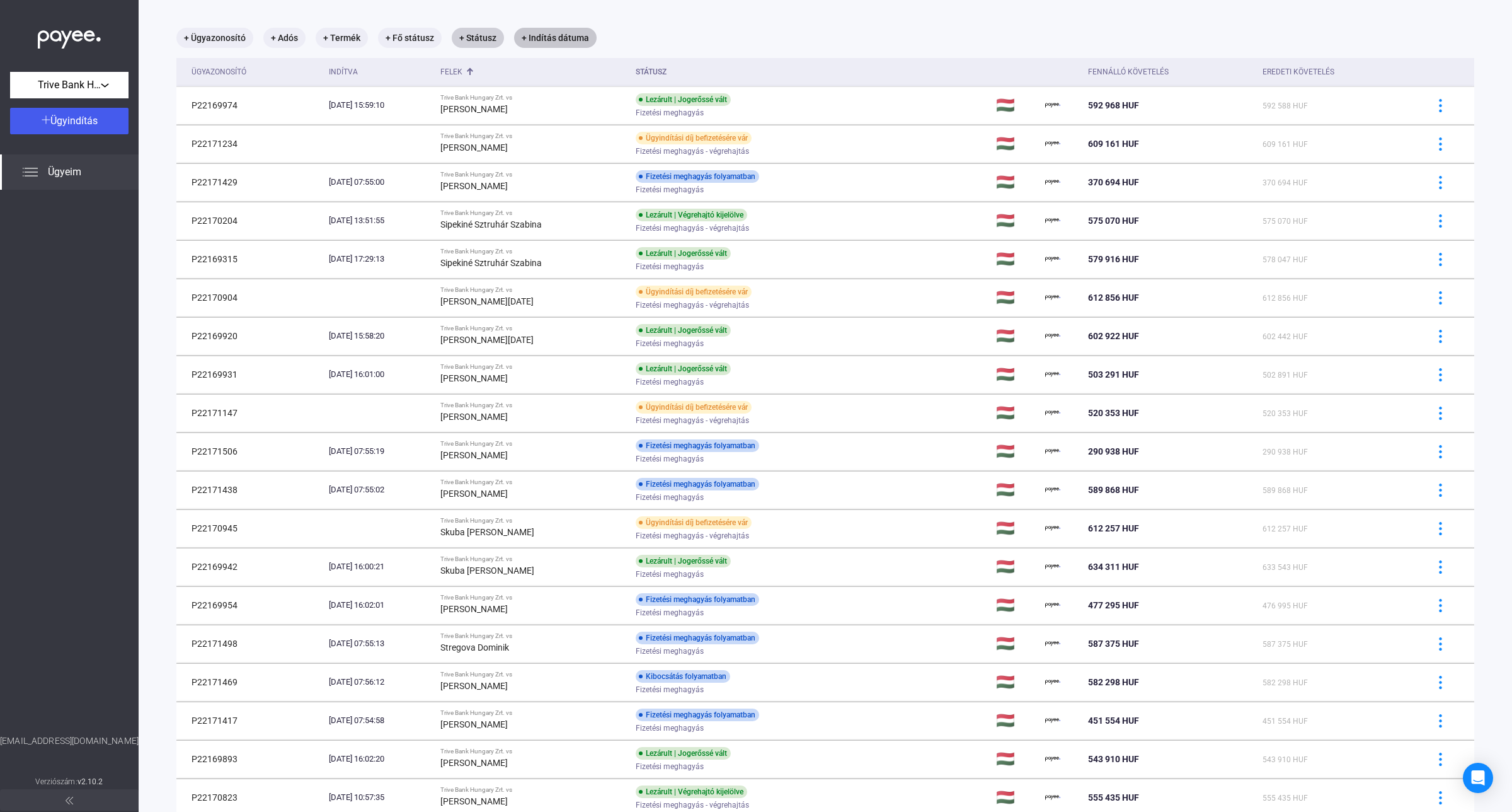
click at [543, 33] on mat-chip "+ Indítás dátuma" at bounding box center [555, 37] width 83 height 20
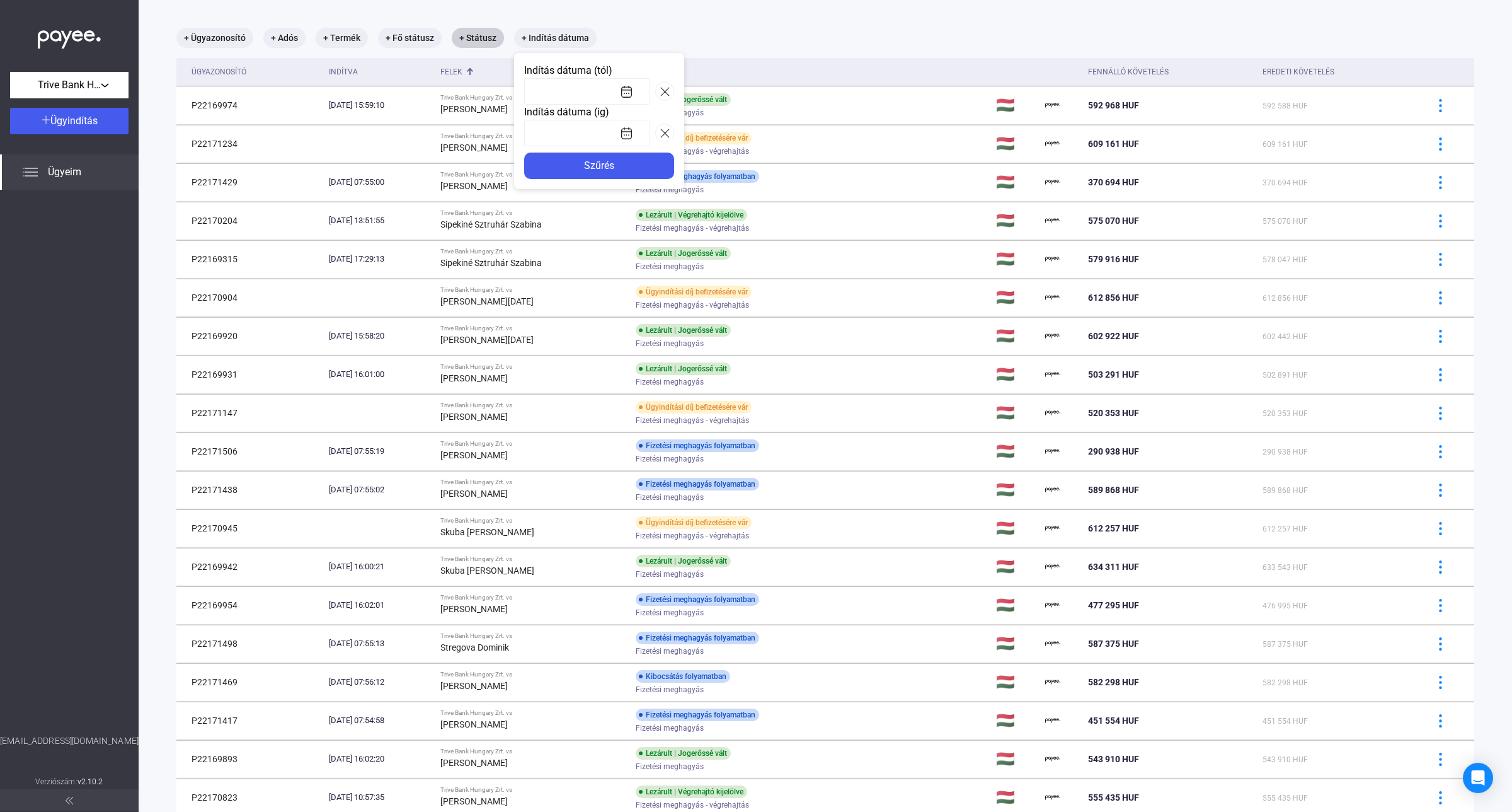
click at [725, 25] on div at bounding box center [756, 406] width 1512 height 812
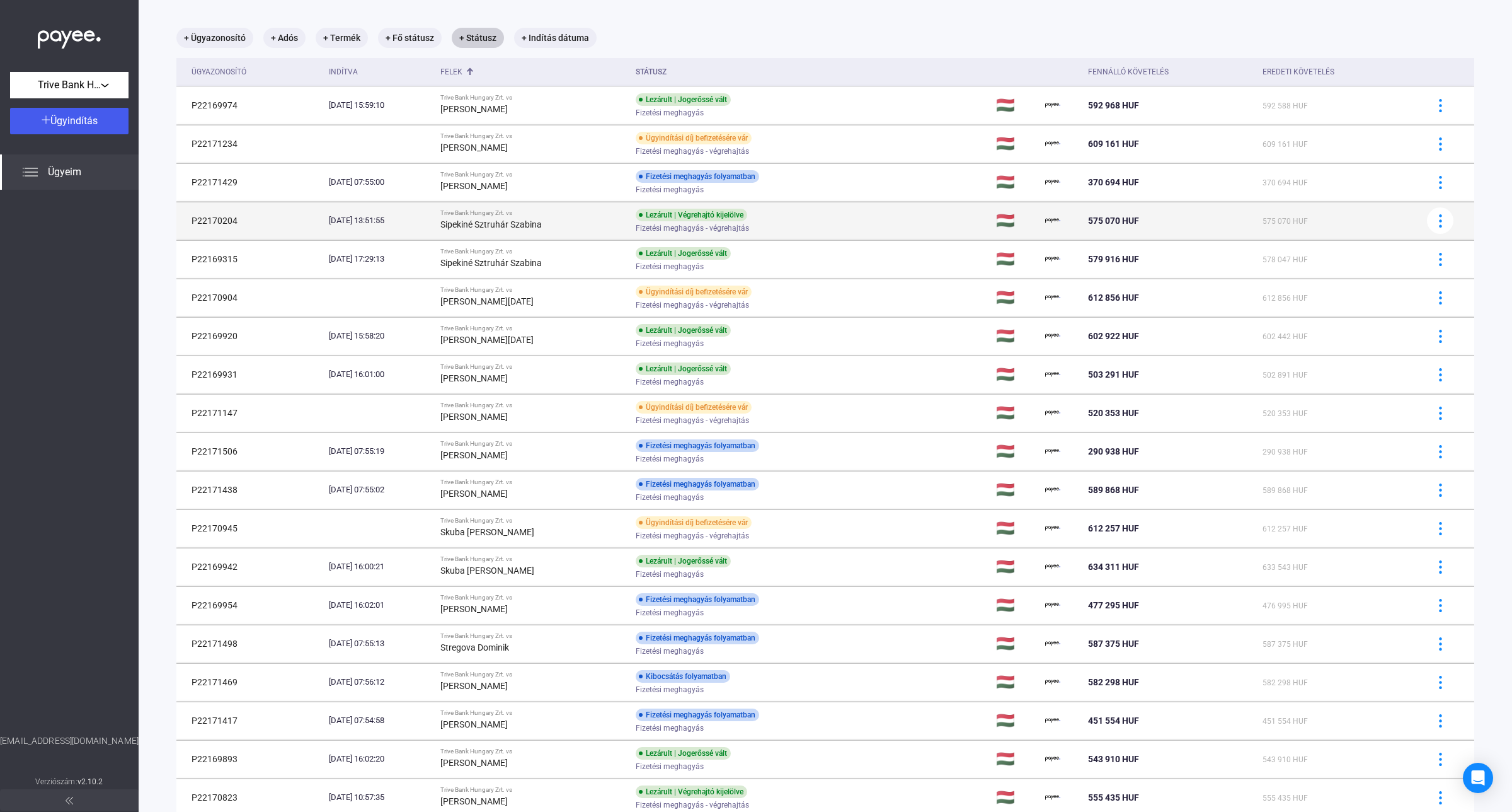
click at [411, 220] on div "[DATE] 13:51:55" at bounding box center [379, 220] width 101 height 13
